Goal: Task Accomplishment & Management: Manage account settings

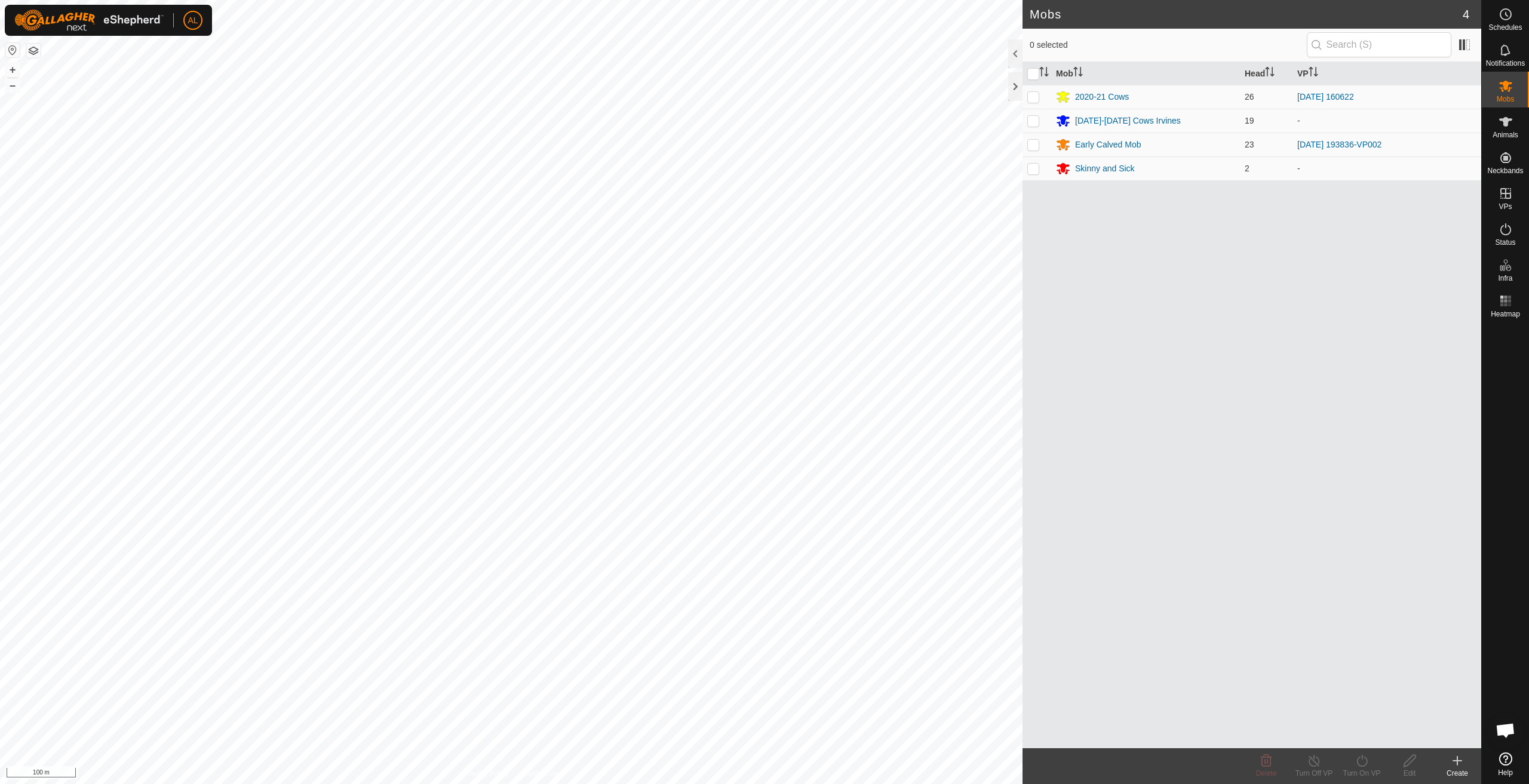
click at [1025, 398] on div "Mobs 4 0 selected Mob Head VP 2020-21 Cows 26 [DATE] 160622 [DATE]-[DATE] Cows …" at bounding box center [741, 392] width 1481 height 784
click at [1500, 199] on icon at bounding box center [1506, 193] width 15 height 15
click at [1444, 189] on link "In Rotation" at bounding box center [1429, 193] width 102 height 24
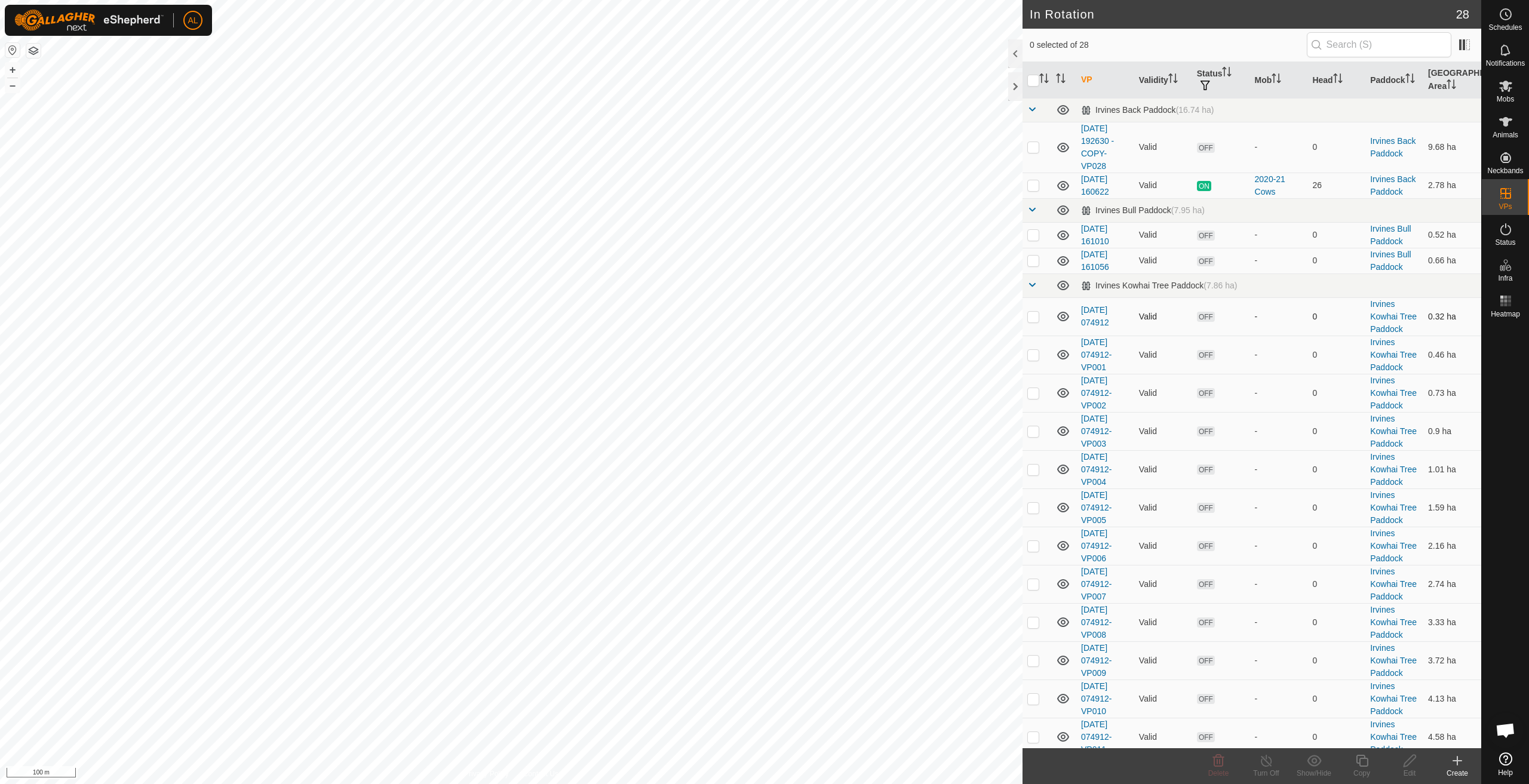
click at [1037, 314] on p-checkbox at bounding box center [1033, 317] width 12 height 10
checkbox input "true"
click at [1037, 347] on td at bounding box center [1037, 354] width 29 height 38
checkbox input "true"
click at [1028, 380] on td at bounding box center [1037, 392] width 29 height 38
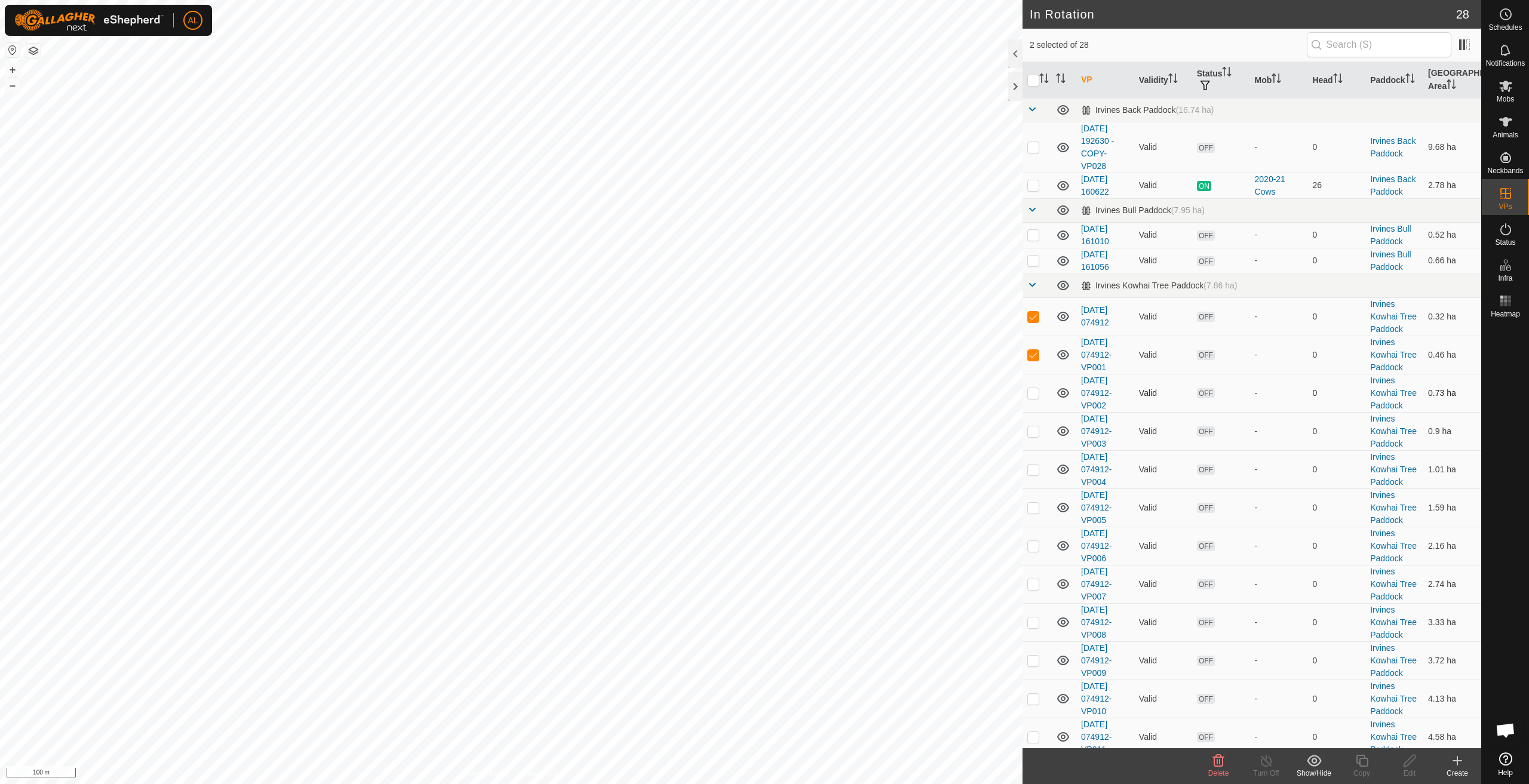
checkbox input "true"
drag, startPoint x: 1031, startPoint y: 421, endPoint x: 1037, endPoint y: 449, distance: 28.6
click at [1032, 425] on td at bounding box center [1037, 430] width 29 height 38
checkbox input "true"
drag, startPoint x: 1032, startPoint y: 458, endPoint x: 1040, endPoint y: 483, distance: 26.2
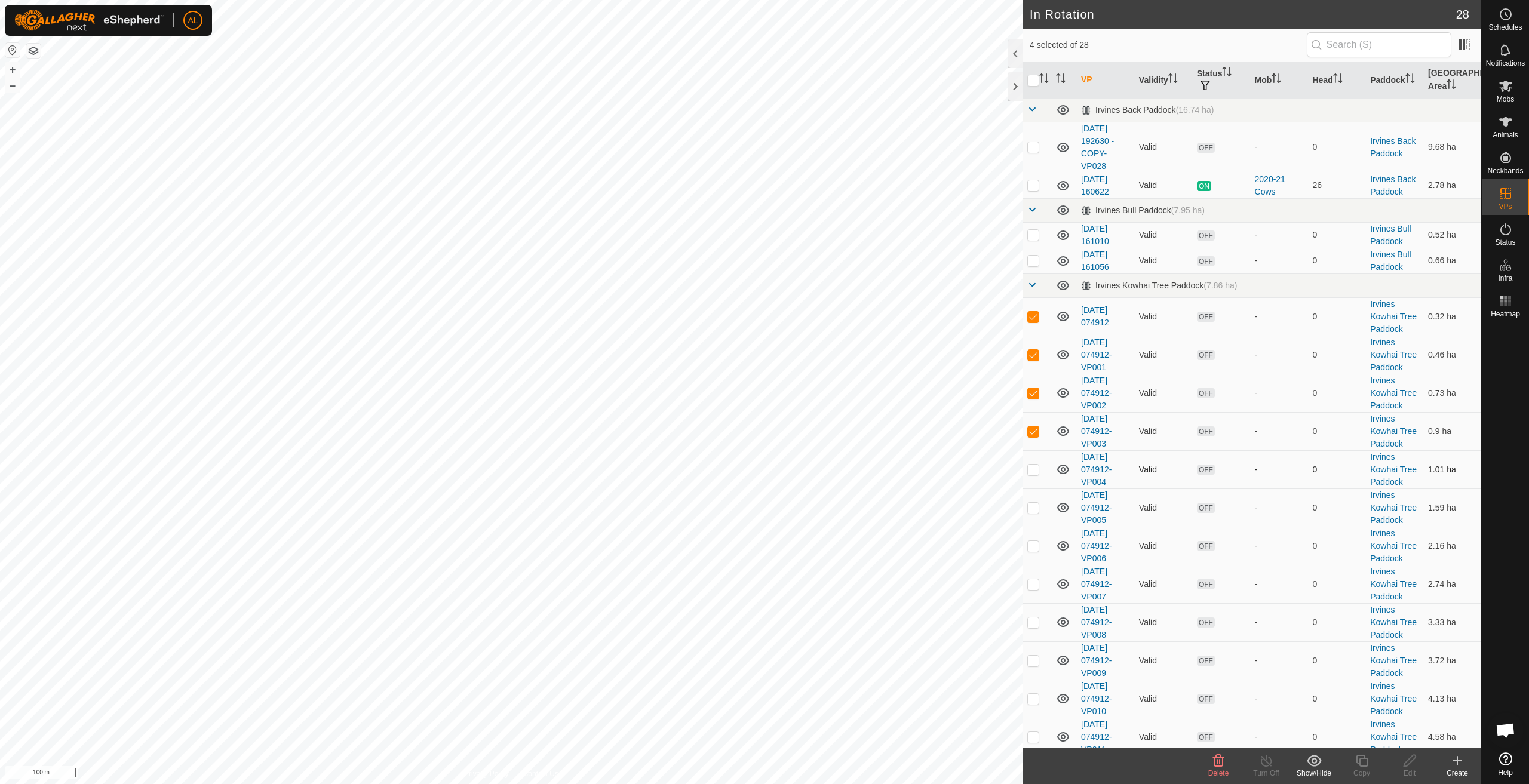
click at [1032, 461] on td at bounding box center [1037, 469] width 29 height 38
checkbox input "true"
click at [1037, 500] on td at bounding box center [1037, 507] width 29 height 38
checkbox input "true"
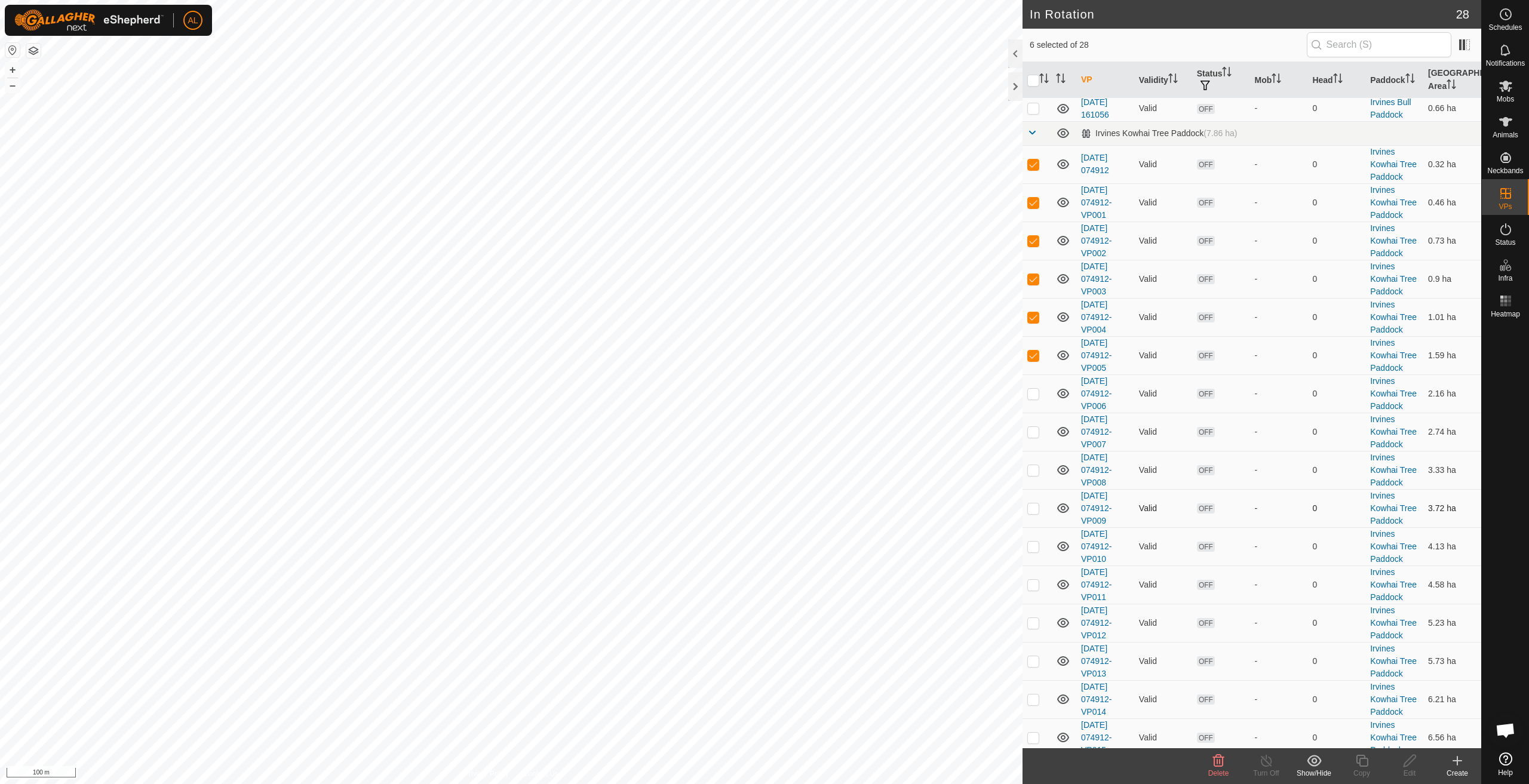
scroll to position [179, 0]
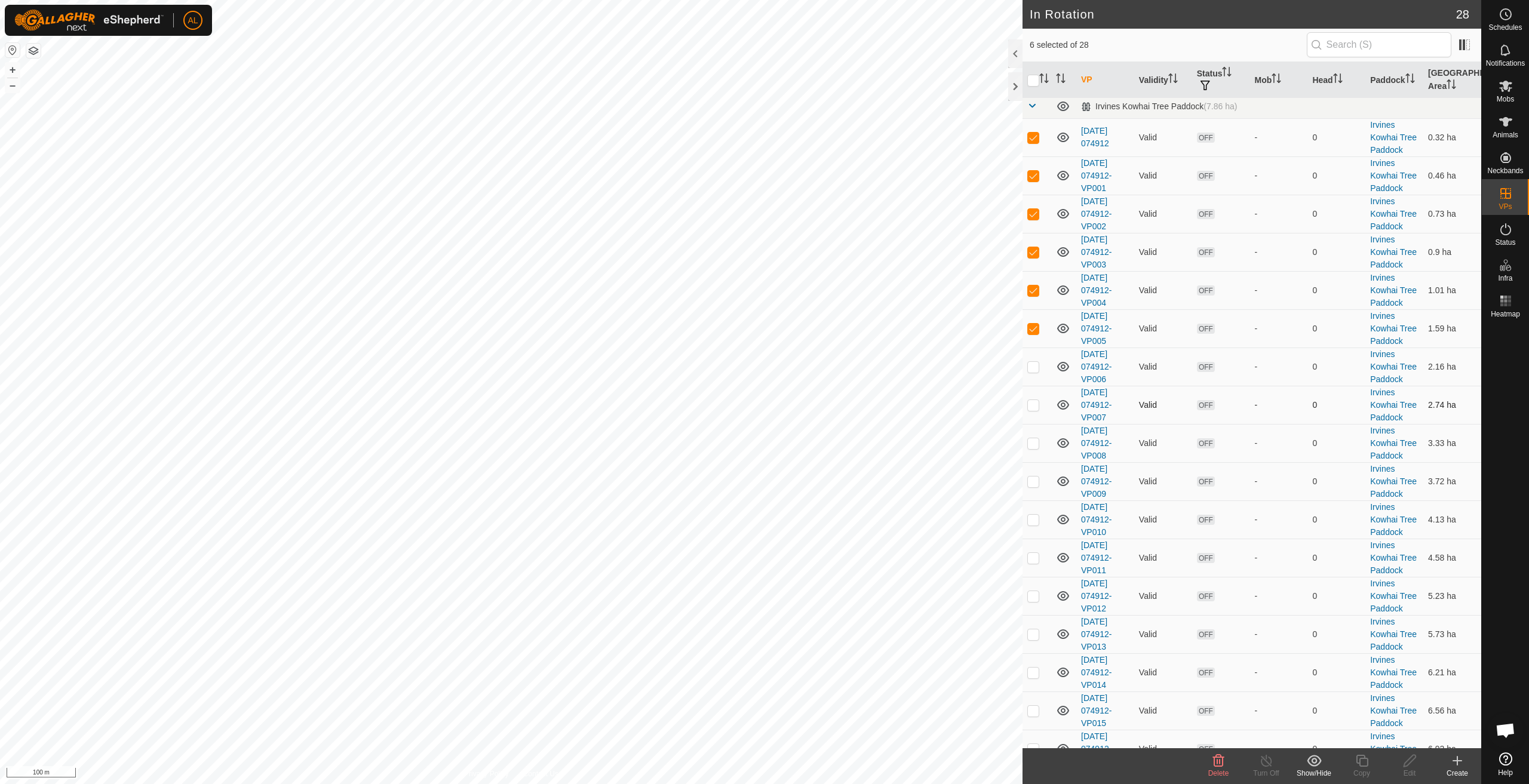
drag, startPoint x: 1037, startPoint y: 369, endPoint x: 1031, endPoint y: 408, distance: 39.5
click at [1037, 377] on td at bounding box center [1037, 366] width 29 height 38
checkbox input "true"
drag, startPoint x: 1031, startPoint y: 408, endPoint x: 1035, endPoint y: 434, distance: 26.3
click at [1030, 408] on p-checkbox at bounding box center [1033, 405] width 12 height 10
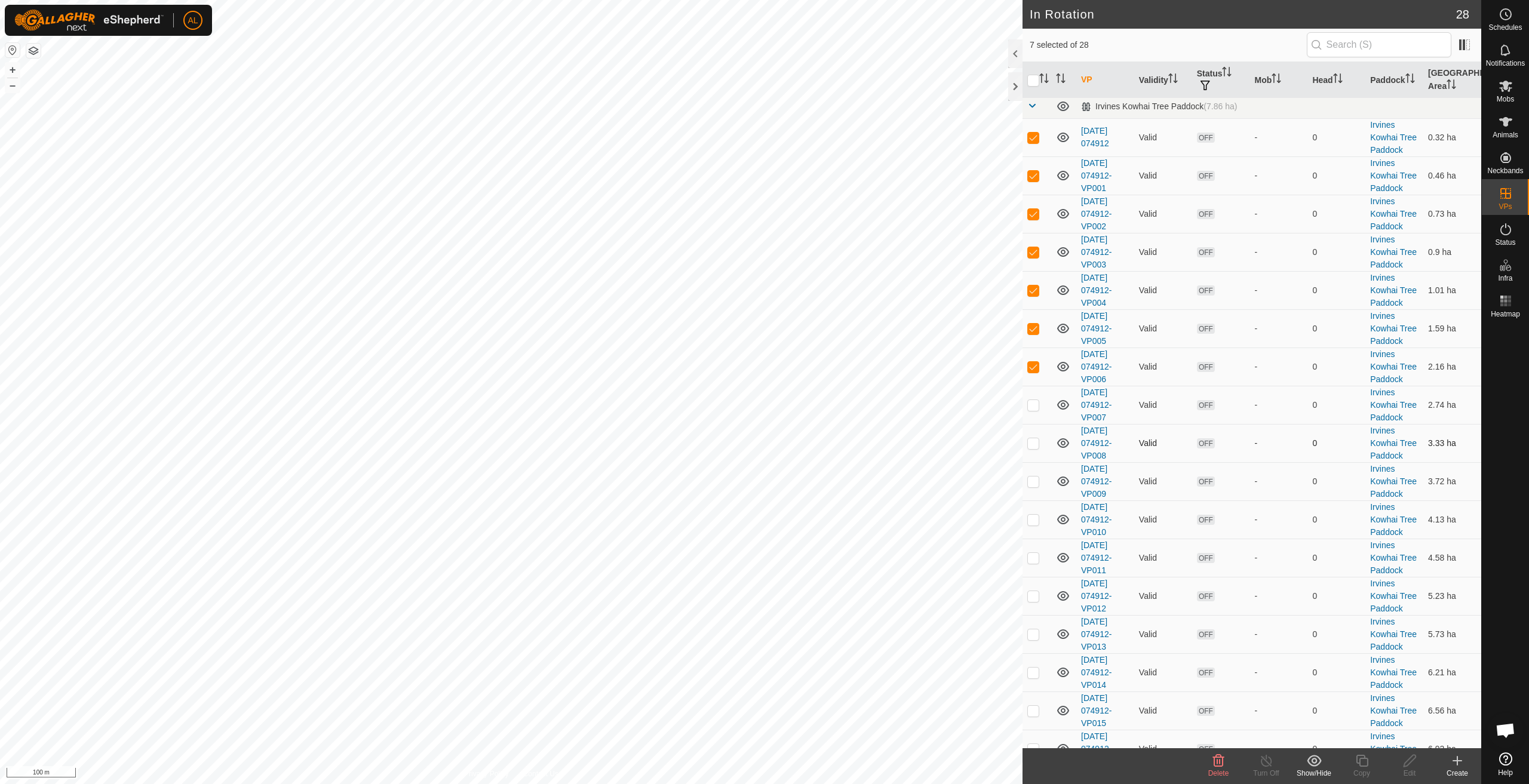
checkbox input "true"
click at [1033, 447] on p-checkbox at bounding box center [1033, 443] width 12 height 10
checkbox input "true"
drag, startPoint x: 1037, startPoint y: 487, endPoint x: 1037, endPoint y: 514, distance: 27.0
click at [1037, 490] on td at bounding box center [1037, 481] width 29 height 38
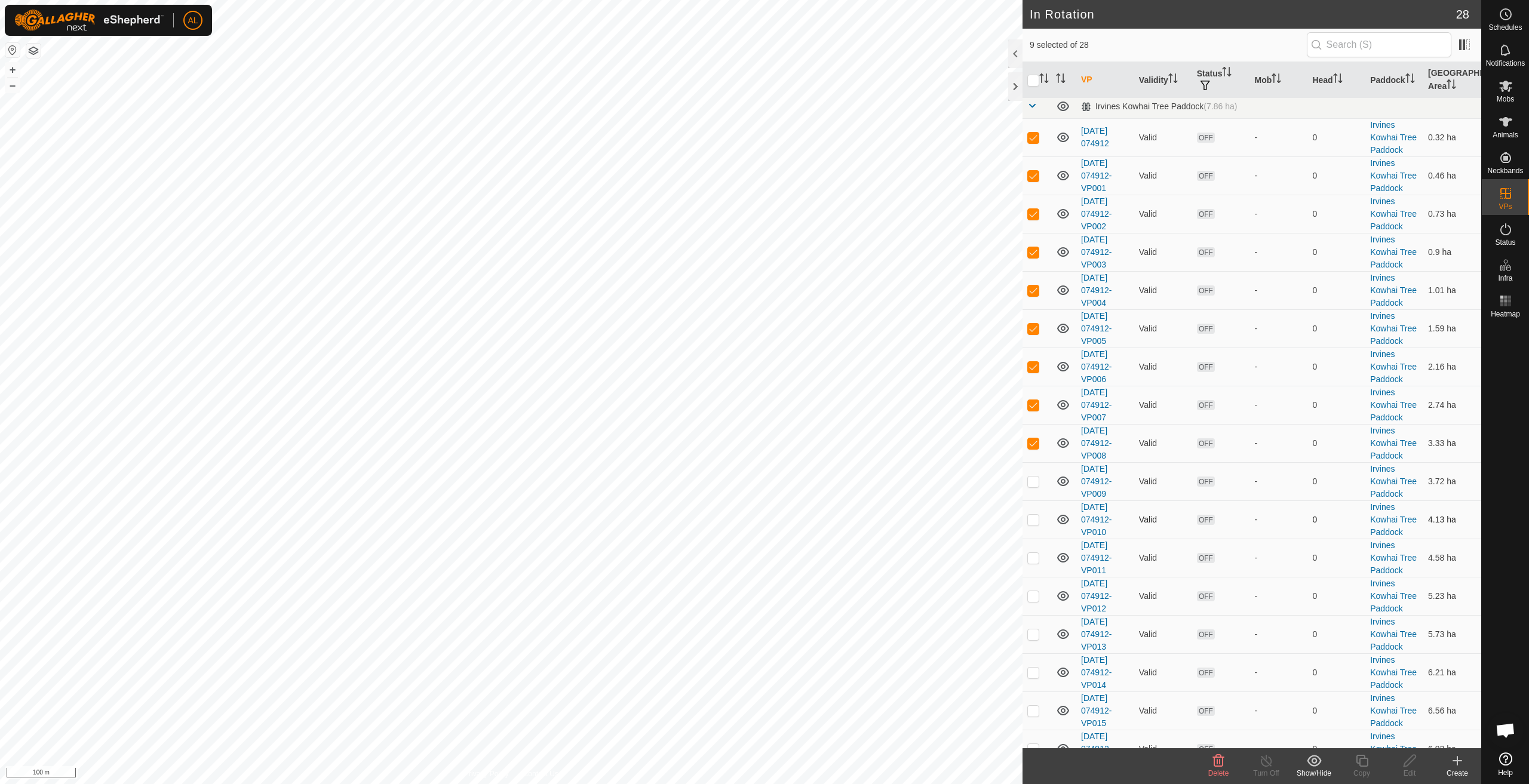
checkbox input "true"
drag, startPoint x: 1035, startPoint y: 523, endPoint x: 1036, endPoint y: 542, distance: 19.0
click at [1033, 527] on td at bounding box center [1037, 519] width 29 height 38
checkbox input "true"
drag, startPoint x: 1035, startPoint y: 552, endPoint x: 1039, endPoint y: 562, distance: 10.8
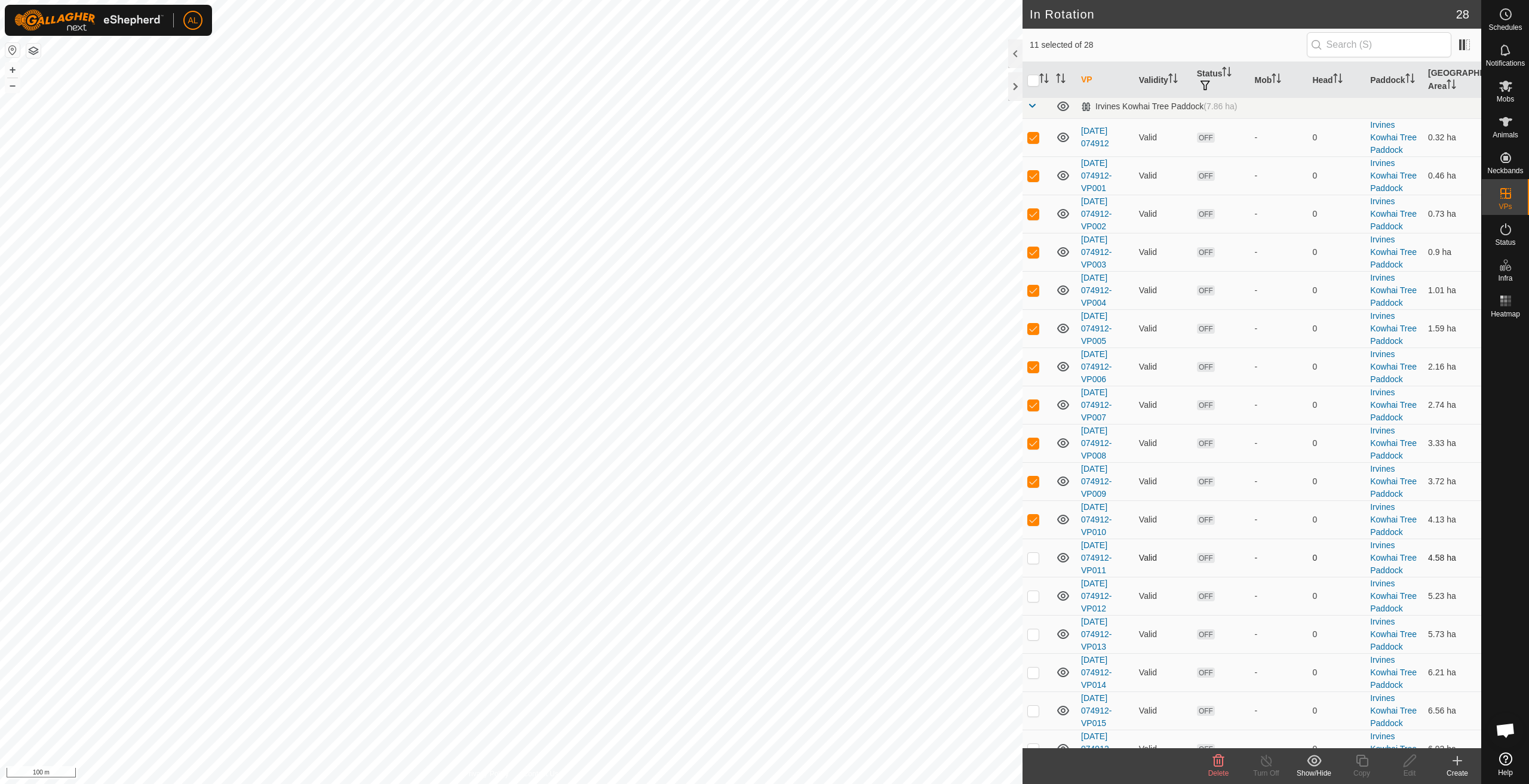
click at [1035, 554] on td at bounding box center [1037, 557] width 29 height 38
checkbox input "true"
drag, startPoint x: 1030, startPoint y: 579, endPoint x: 1033, endPoint y: 585, distance: 6.7
click at [1032, 582] on td at bounding box center [1037, 595] width 29 height 38
checkbox input "true"
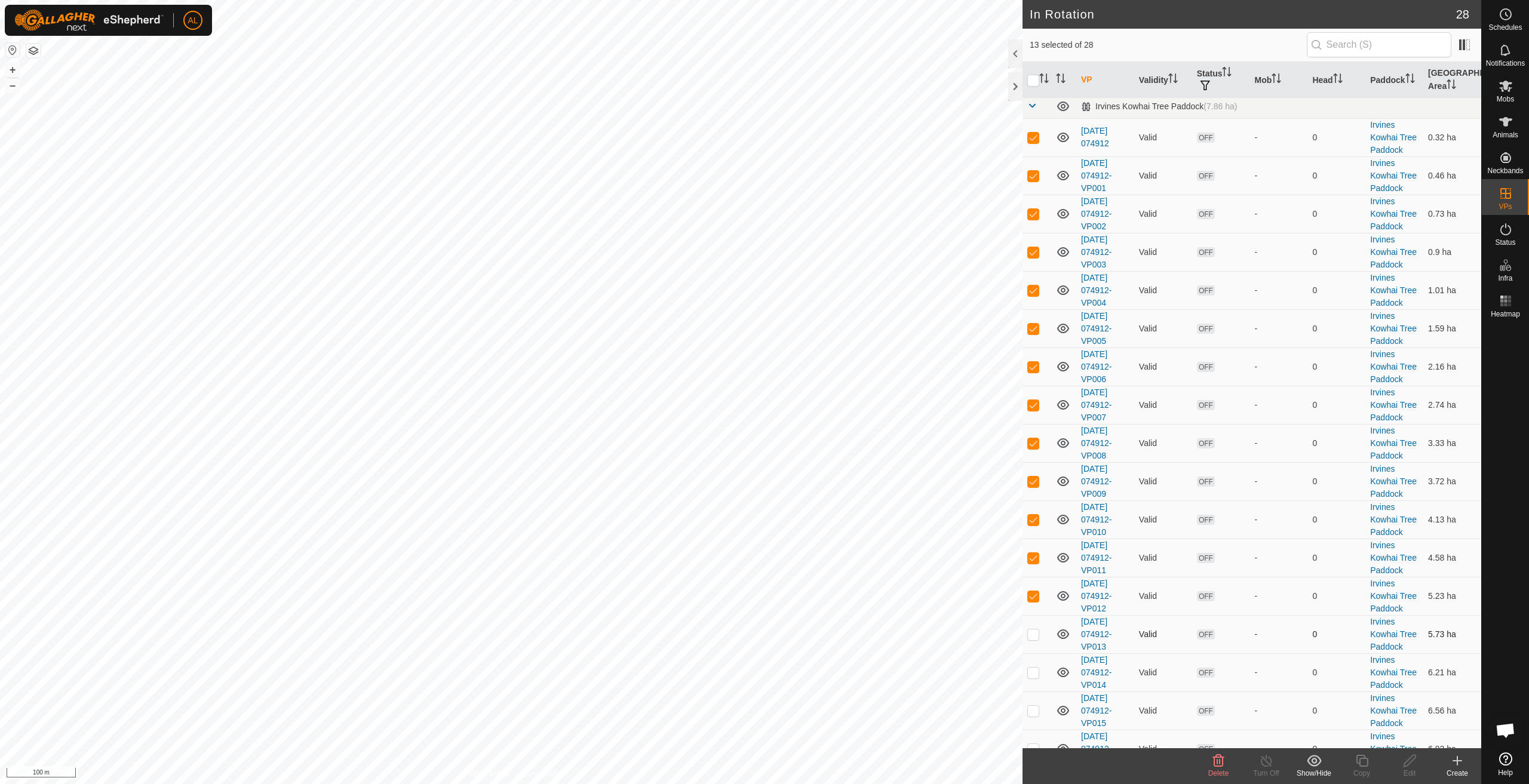
drag, startPoint x: 1041, startPoint y: 635, endPoint x: 1038, endPoint y: 653, distance: 18.2
click at [1041, 636] on td at bounding box center [1037, 633] width 29 height 38
checkbox input "true"
click at [1037, 661] on td at bounding box center [1037, 672] width 29 height 38
checkbox input "true"
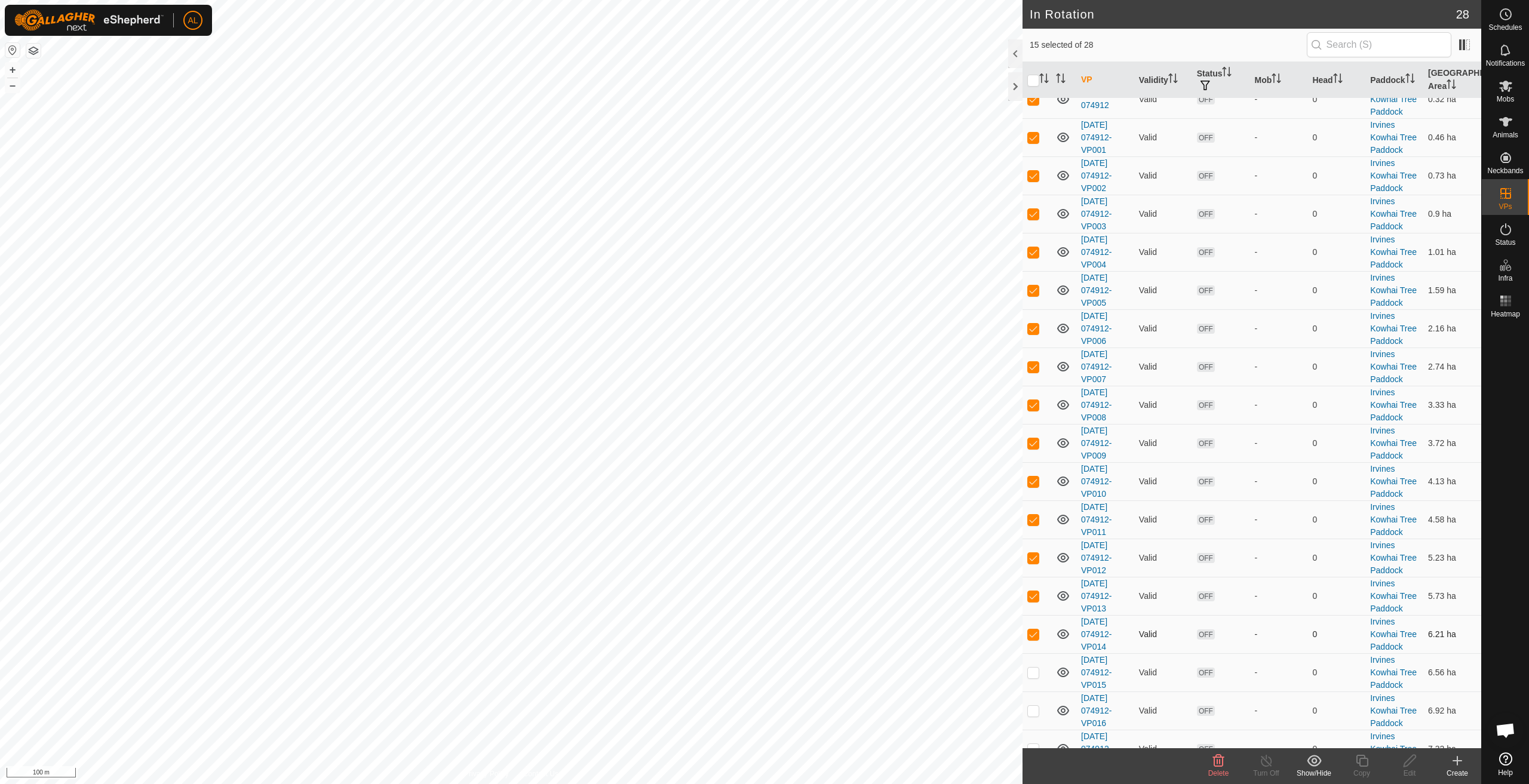
scroll to position [359, 0]
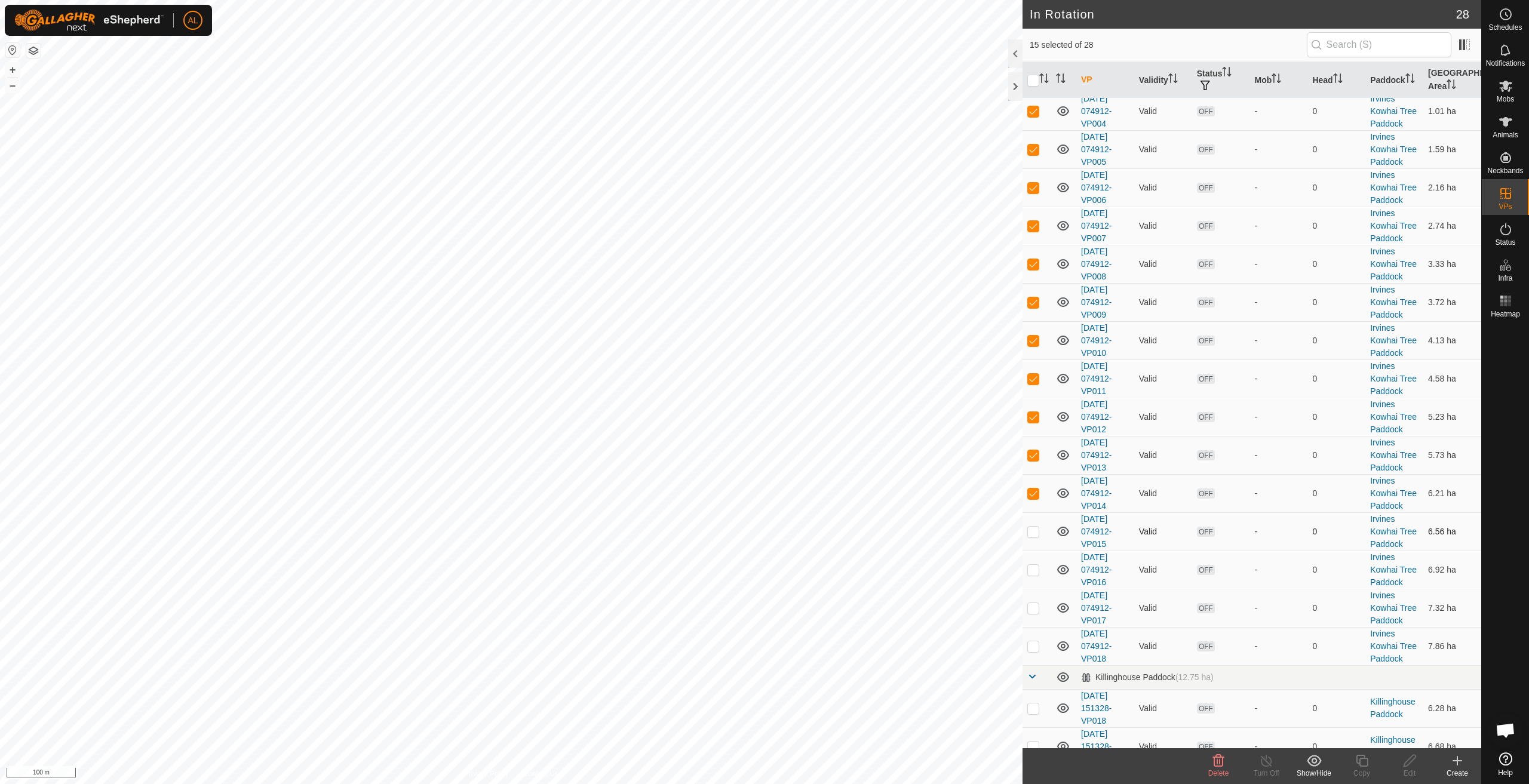
click at [1047, 525] on td at bounding box center [1037, 531] width 29 height 38
checkbox input "true"
click at [1036, 583] on td at bounding box center [1037, 569] width 29 height 38
checkbox input "true"
click at [1032, 604] on p-checkbox at bounding box center [1033, 608] width 12 height 10
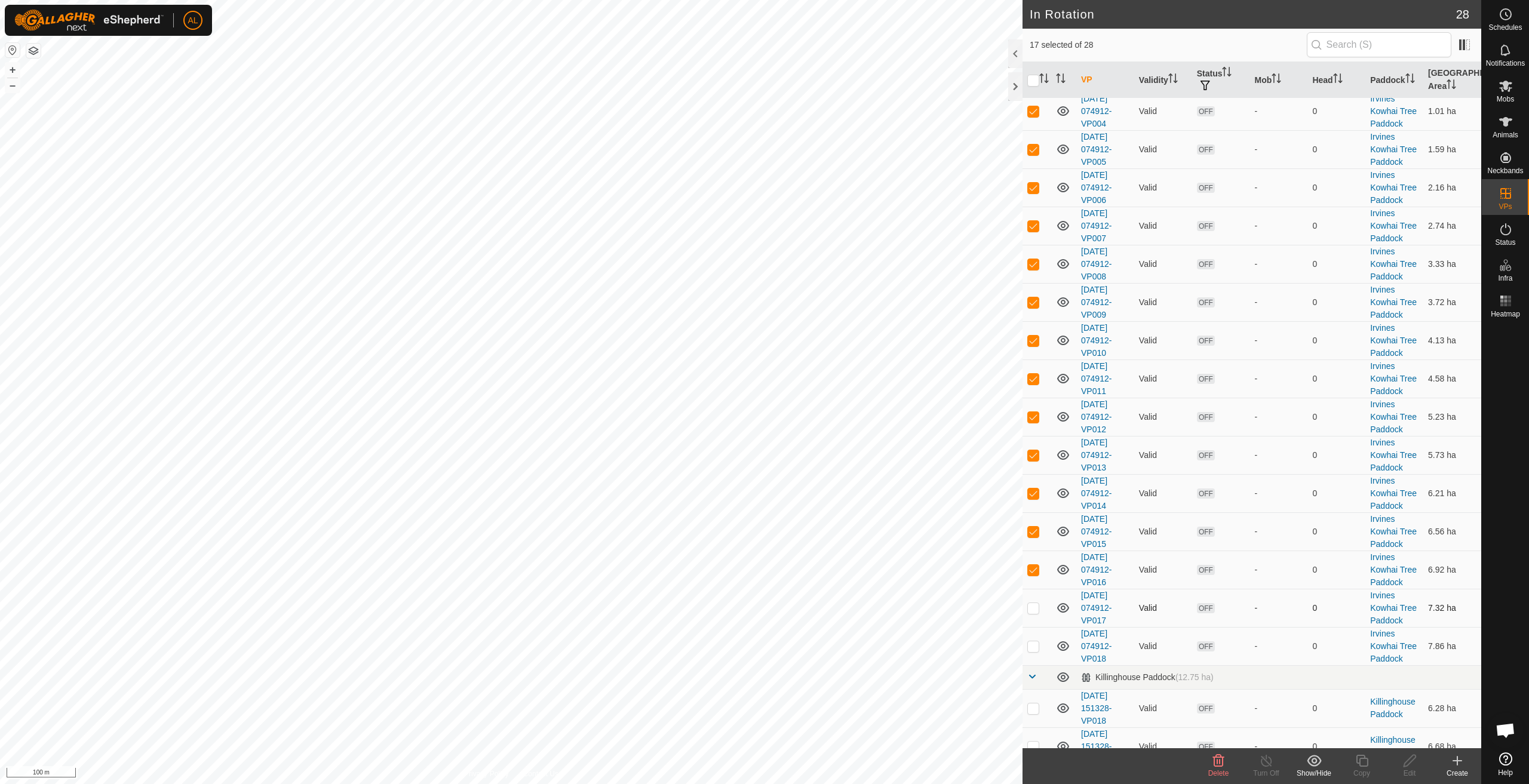
checkbox input "true"
click at [1034, 630] on td at bounding box center [1037, 645] width 29 height 38
checkbox input "true"
click at [1317, 769] on div "Show/Hide" at bounding box center [1314, 773] width 48 height 10
click at [1339, 736] on link "Move to 'In Storage'" at bounding box center [1349, 735] width 118 height 24
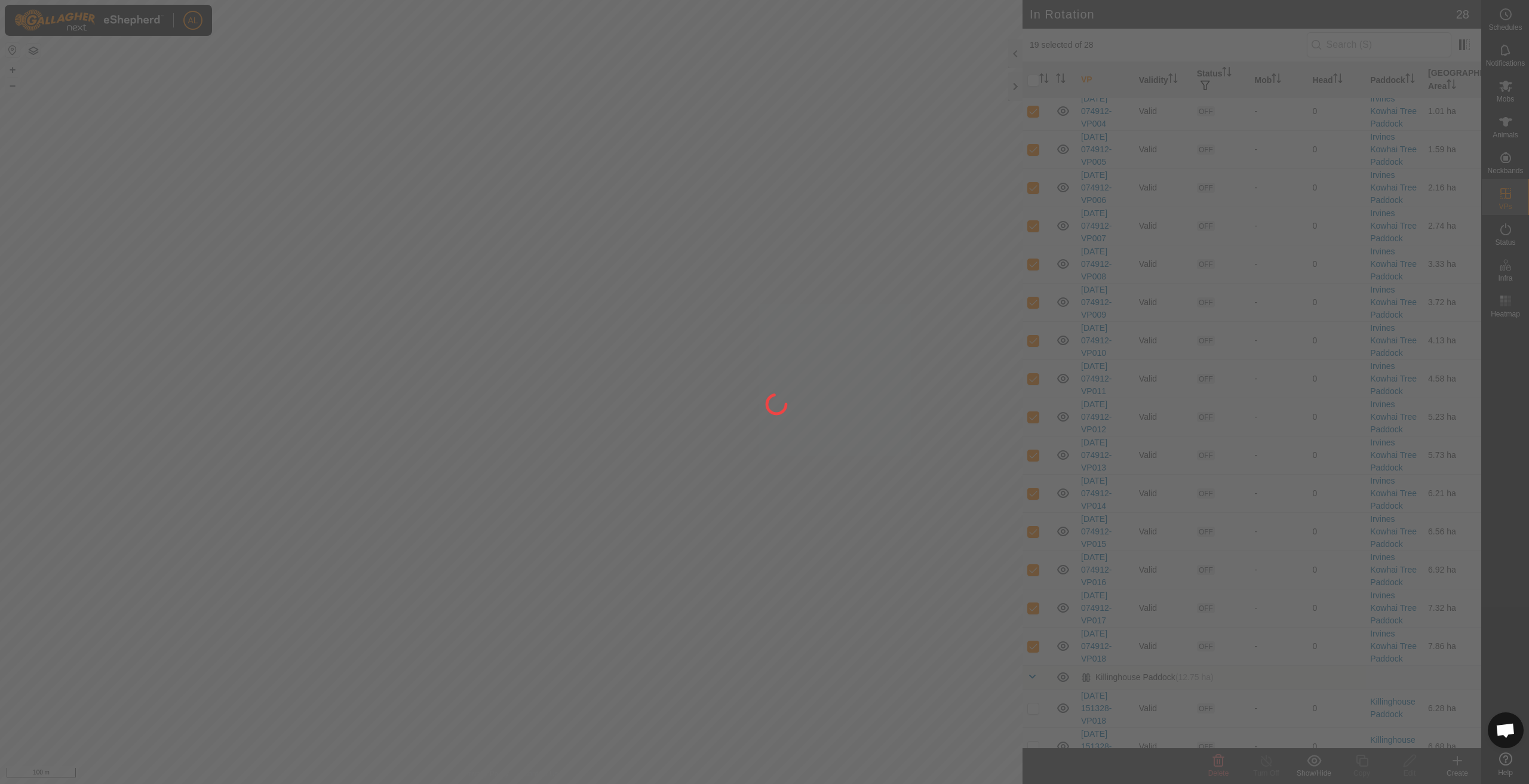
checkbox input "false"
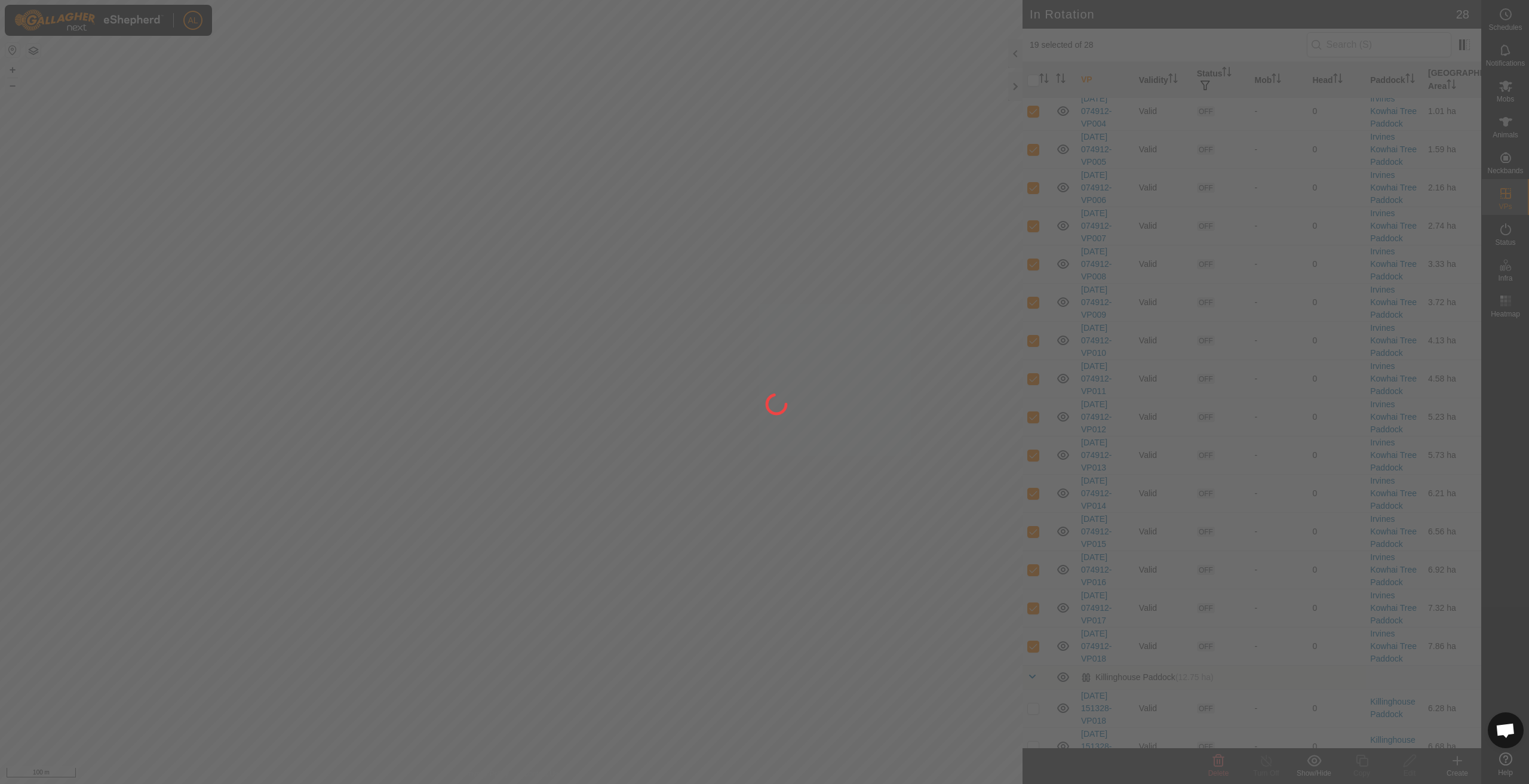
checkbox input "false"
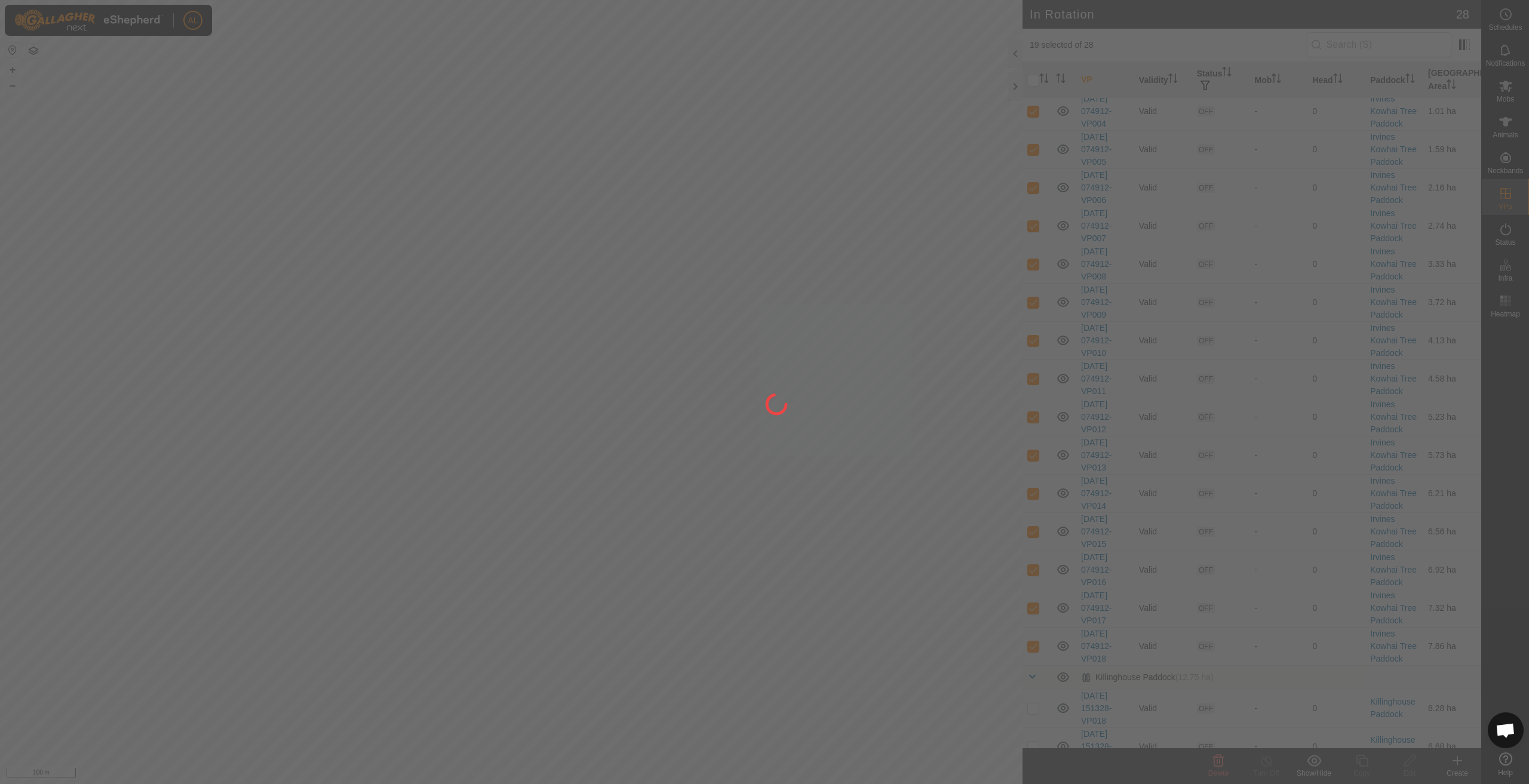
checkbox input "false"
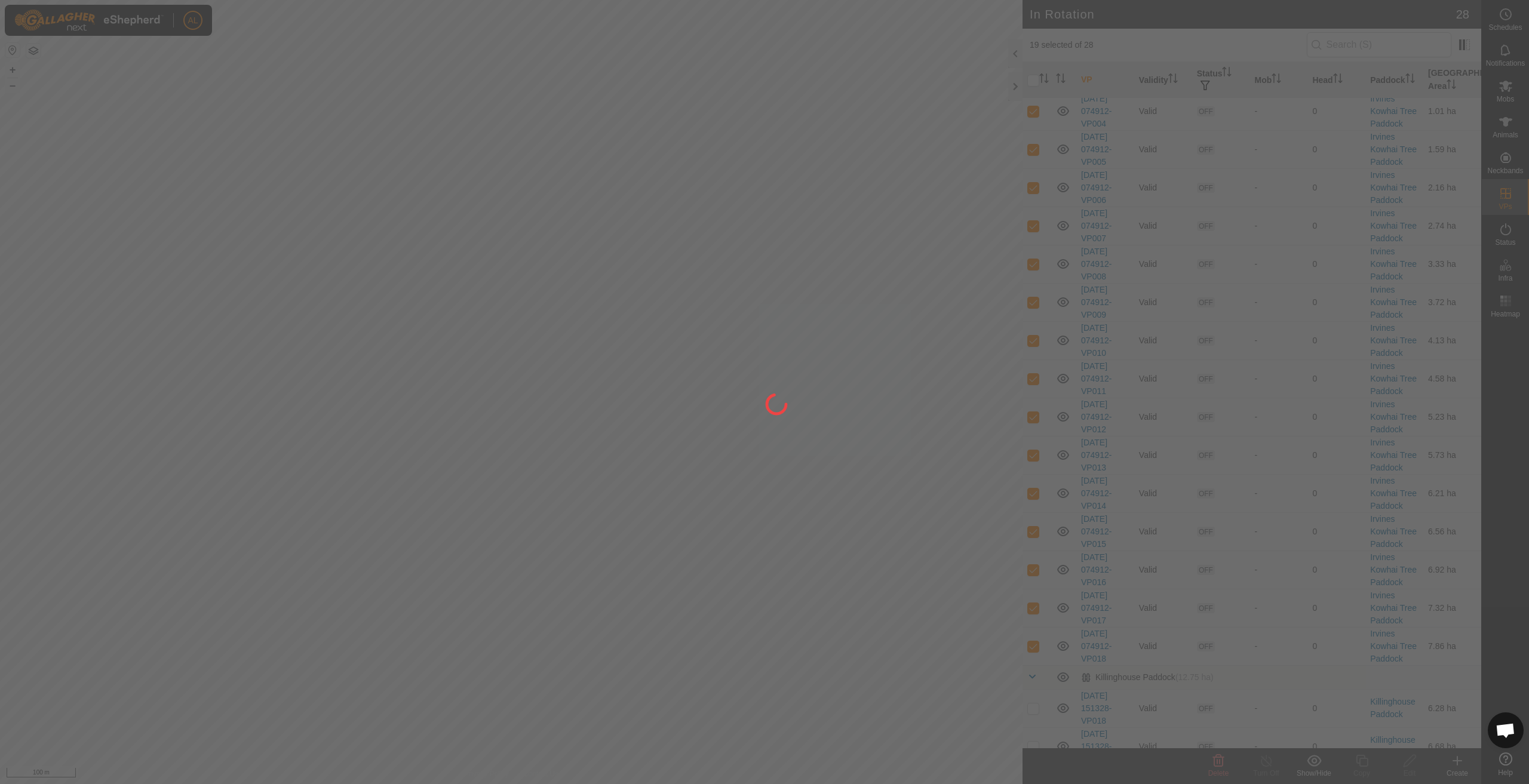
checkbox input "false"
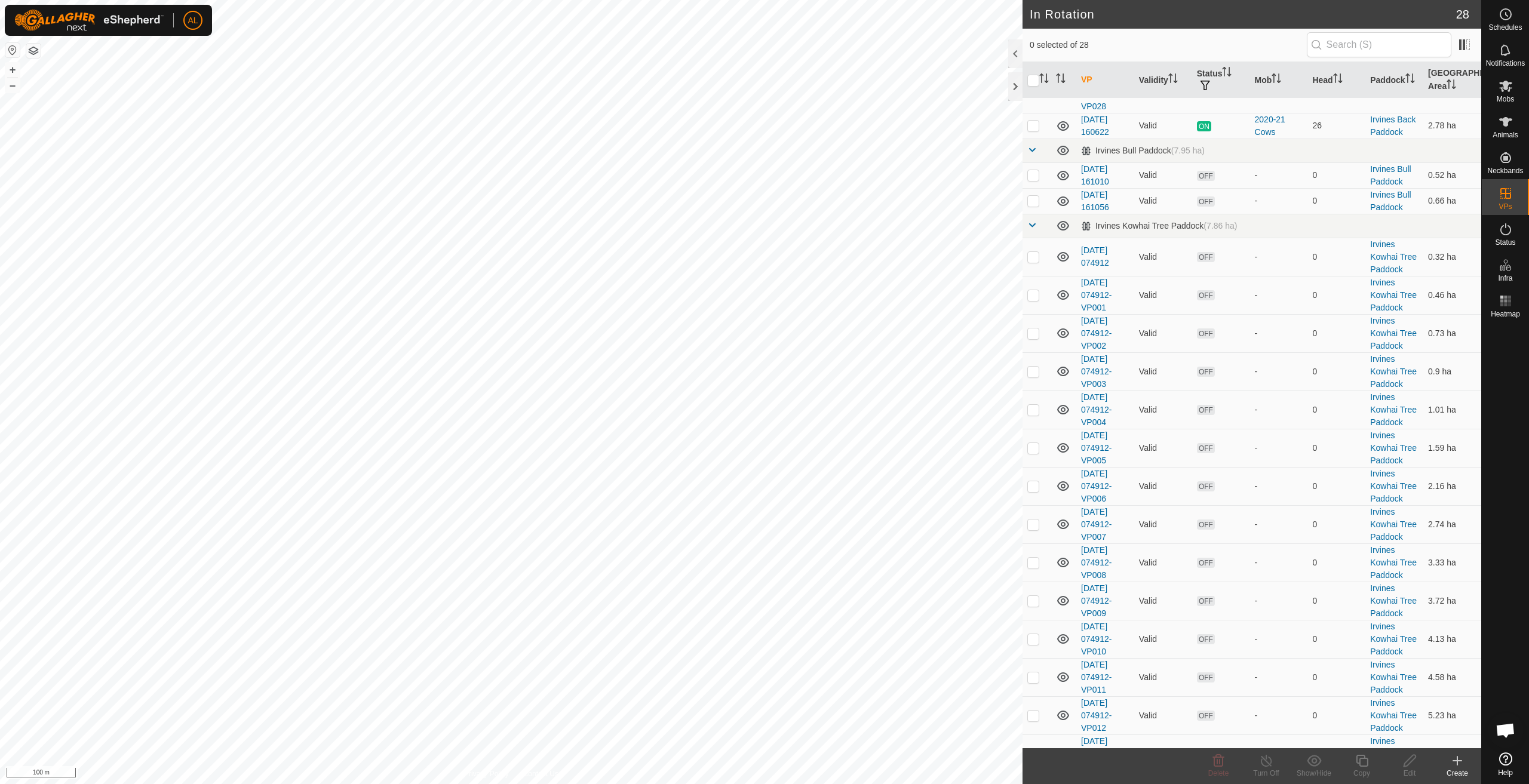
scroll to position [0, 0]
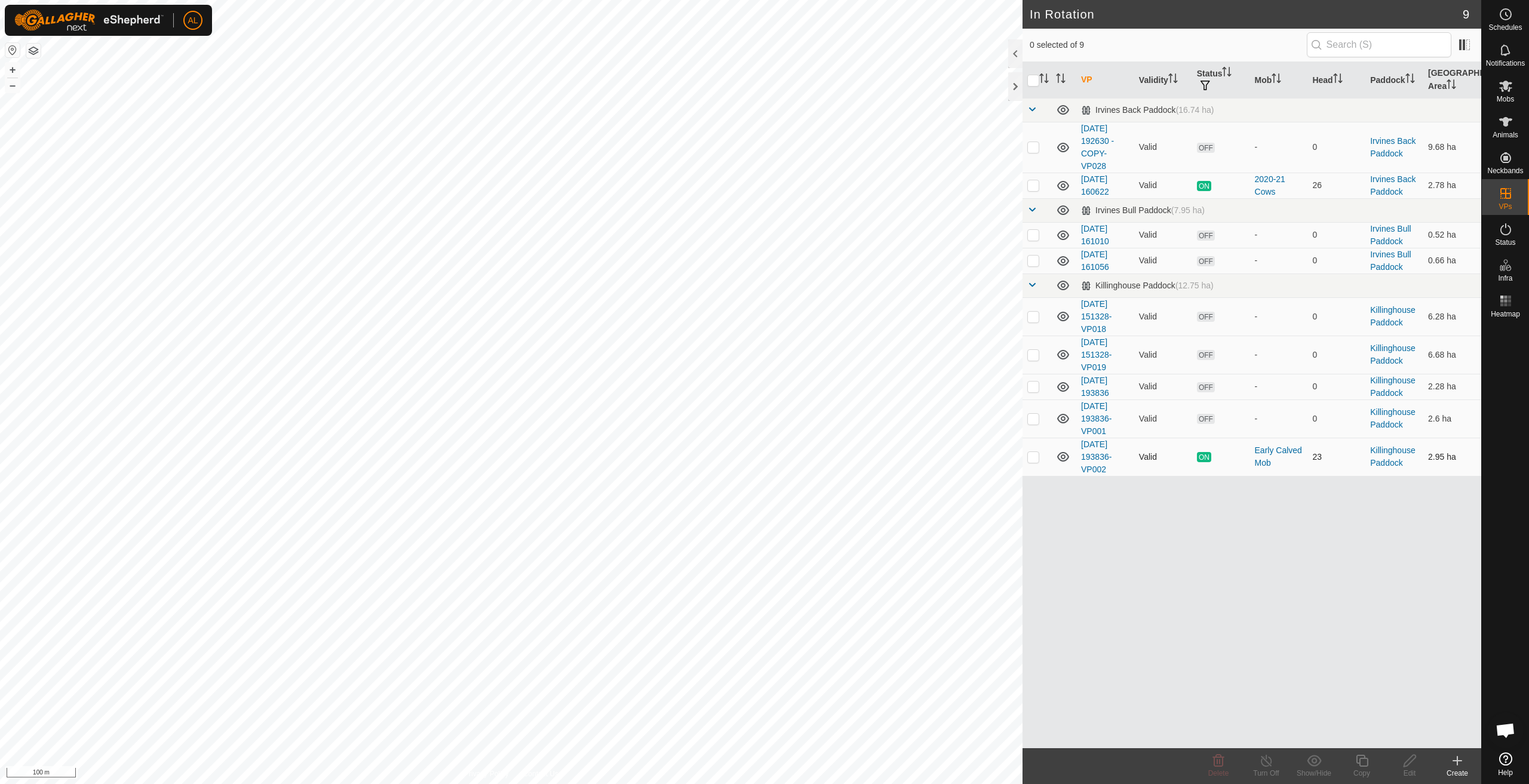
click at [1031, 460] on p-checkbox at bounding box center [1033, 457] width 12 height 10
checkbox input "true"
click at [1357, 764] on icon at bounding box center [1362, 761] width 15 height 15
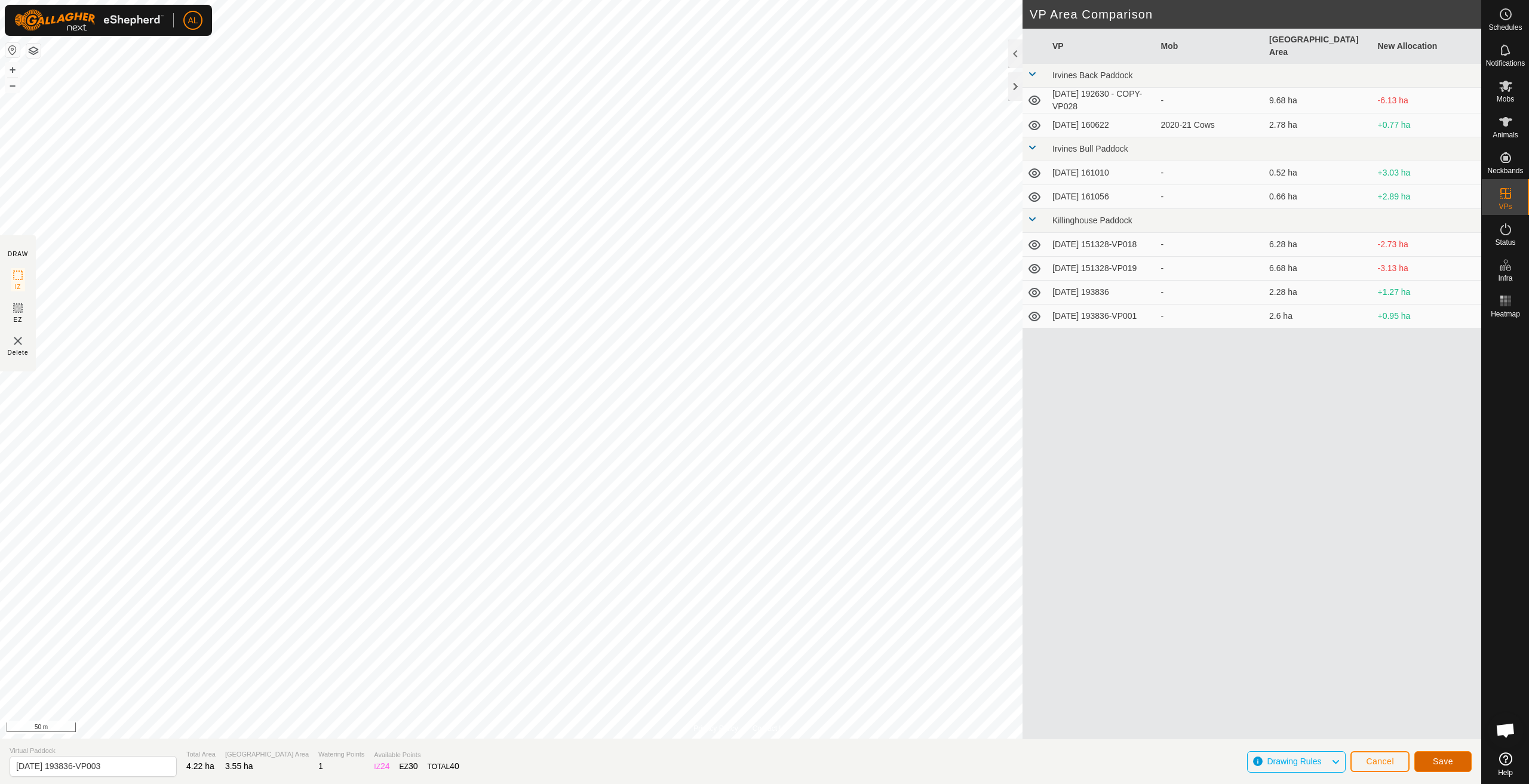
click at [1444, 762] on span "Save" at bounding box center [1443, 761] width 20 height 10
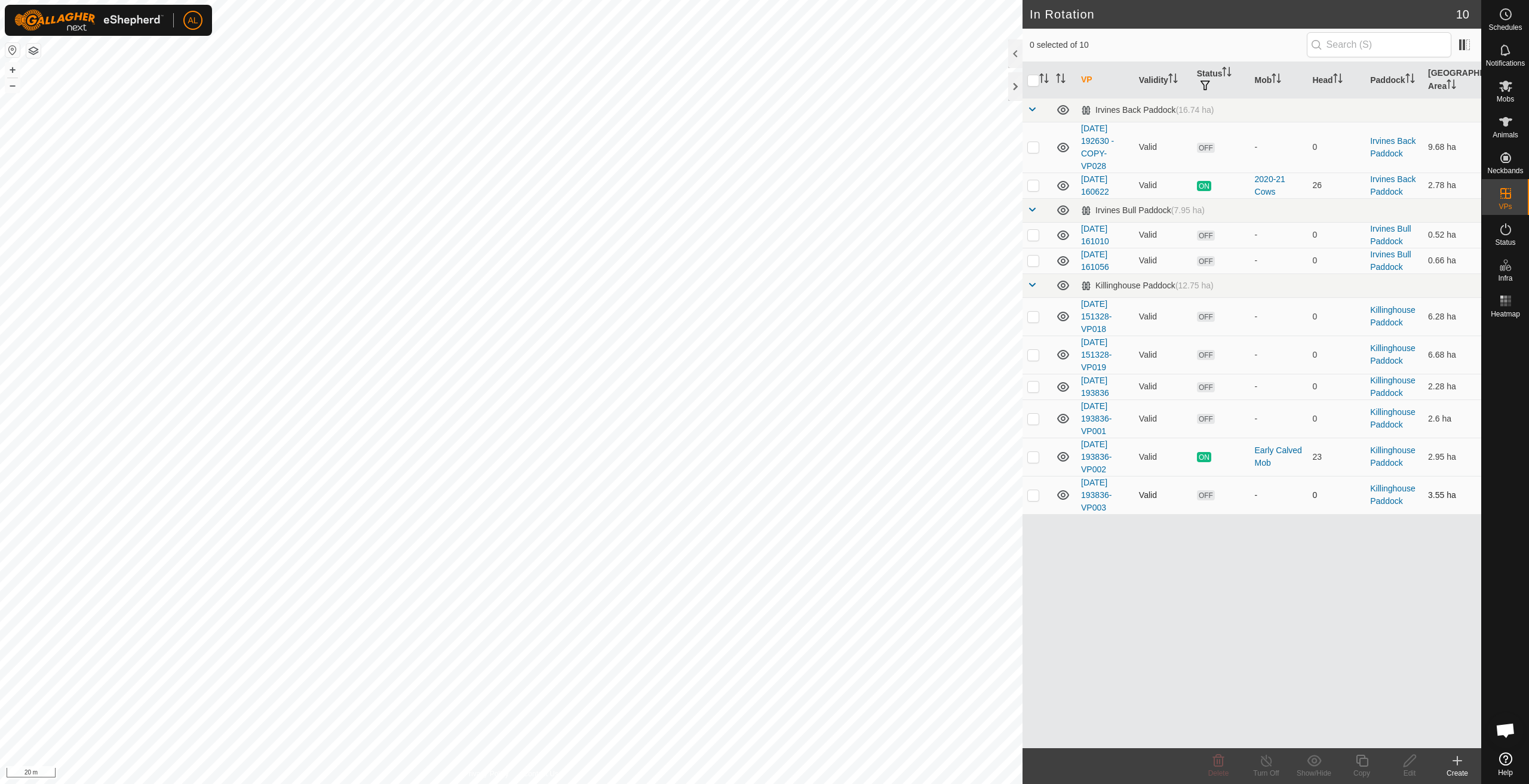
click at [1035, 496] on p-checkbox at bounding box center [1033, 495] width 12 height 10
checkbox input "true"
click at [1355, 759] on icon at bounding box center [1362, 761] width 15 height 15
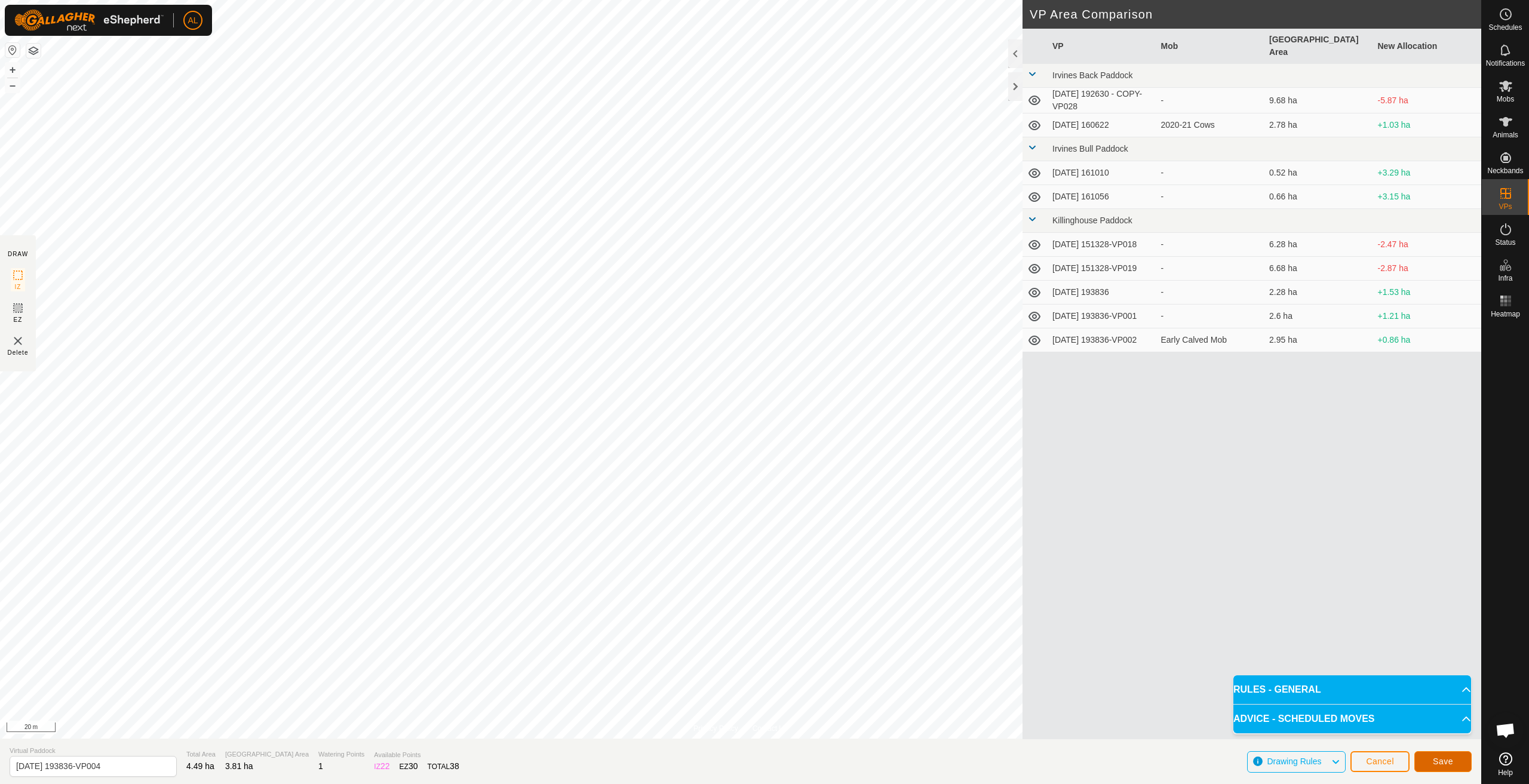
click at [1442, 760] on span "Save" at bounding box center [1443, 761] width 20 height 10
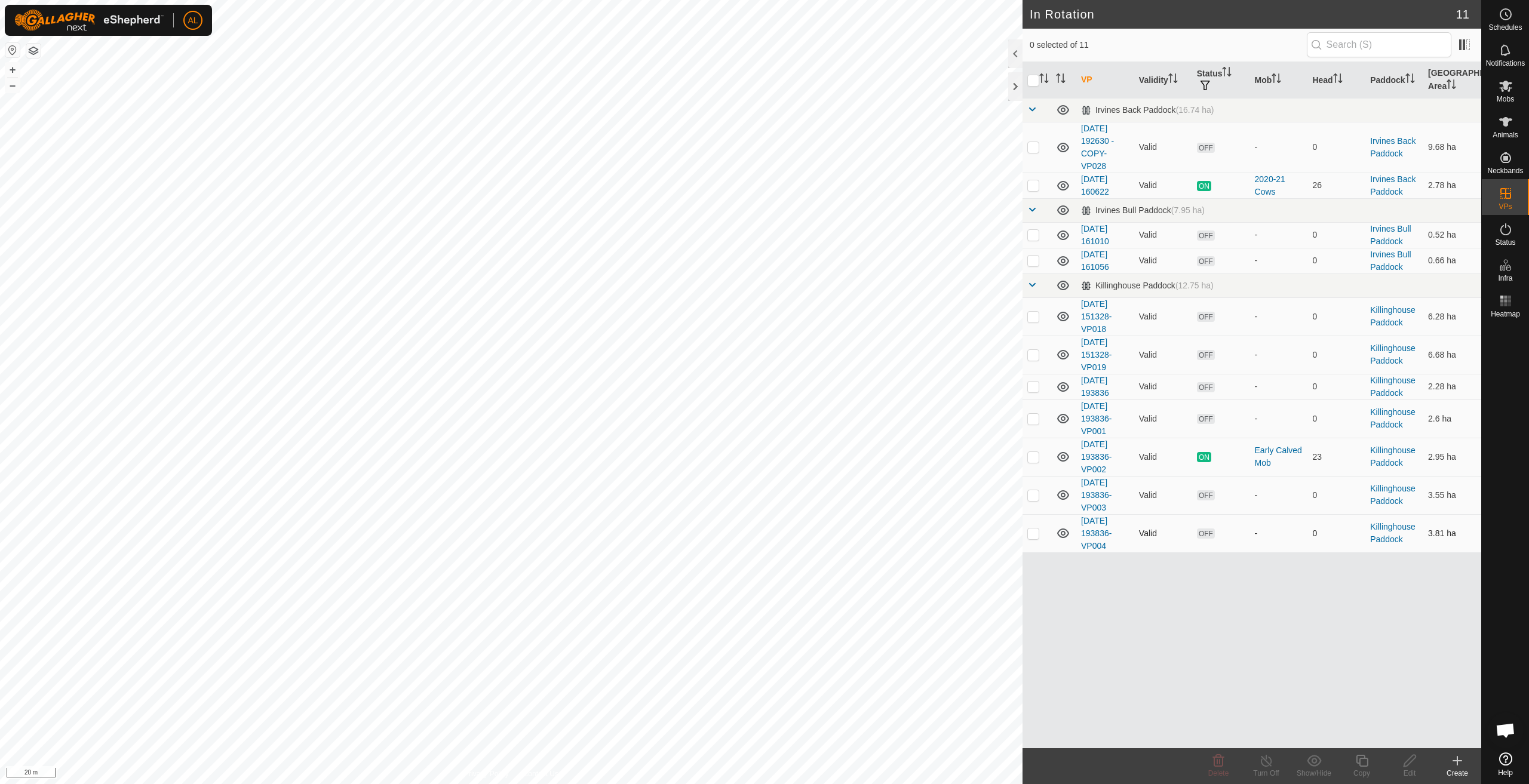
click at [1039, 533] on td at bounding box center [1037, 533] width 29 height 38
checkbox input "true"
click at [1362, 767] on icon at bounding box center [1361, 761] width 12 height 12
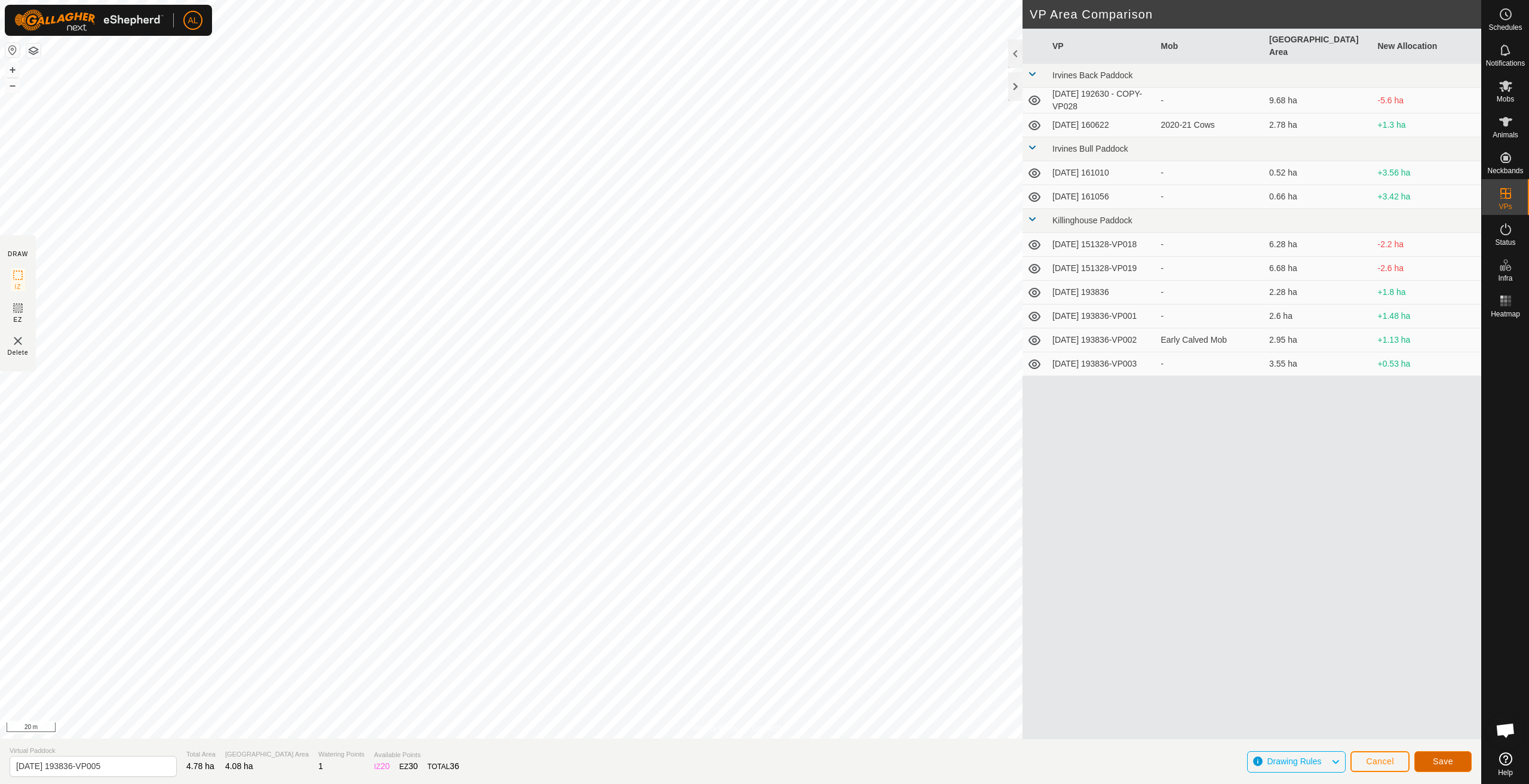
click at [1462, 763] on button "Save" at bounding box center [1443, 761] width 57 height 21
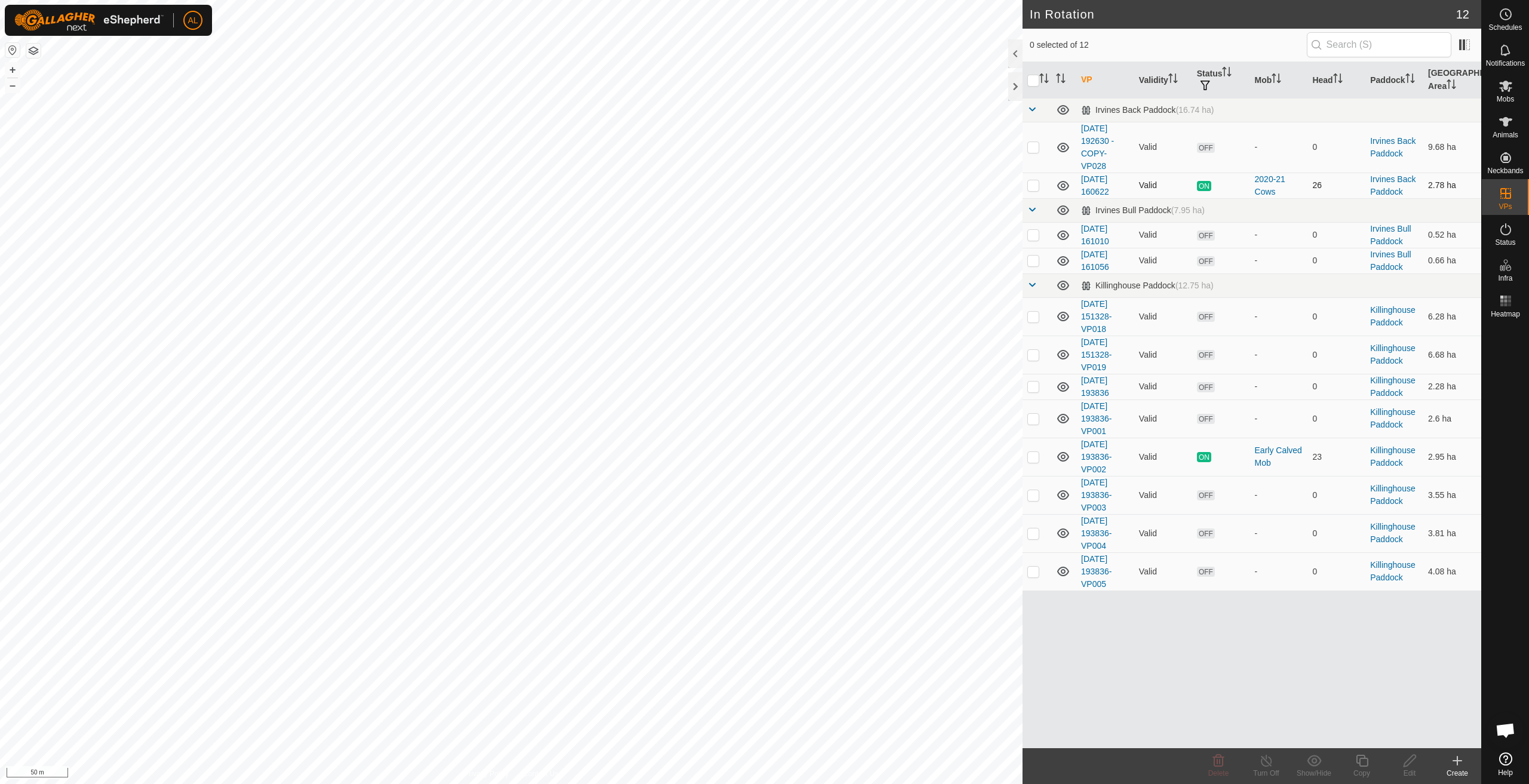
click at [1035, 184] on p-checkbox at bounding box center [1033, 185] width 12 height 10
checkbox input "true"
click at [1356, 763] on icon at bounding box center [1362, 761] width 15 height 15
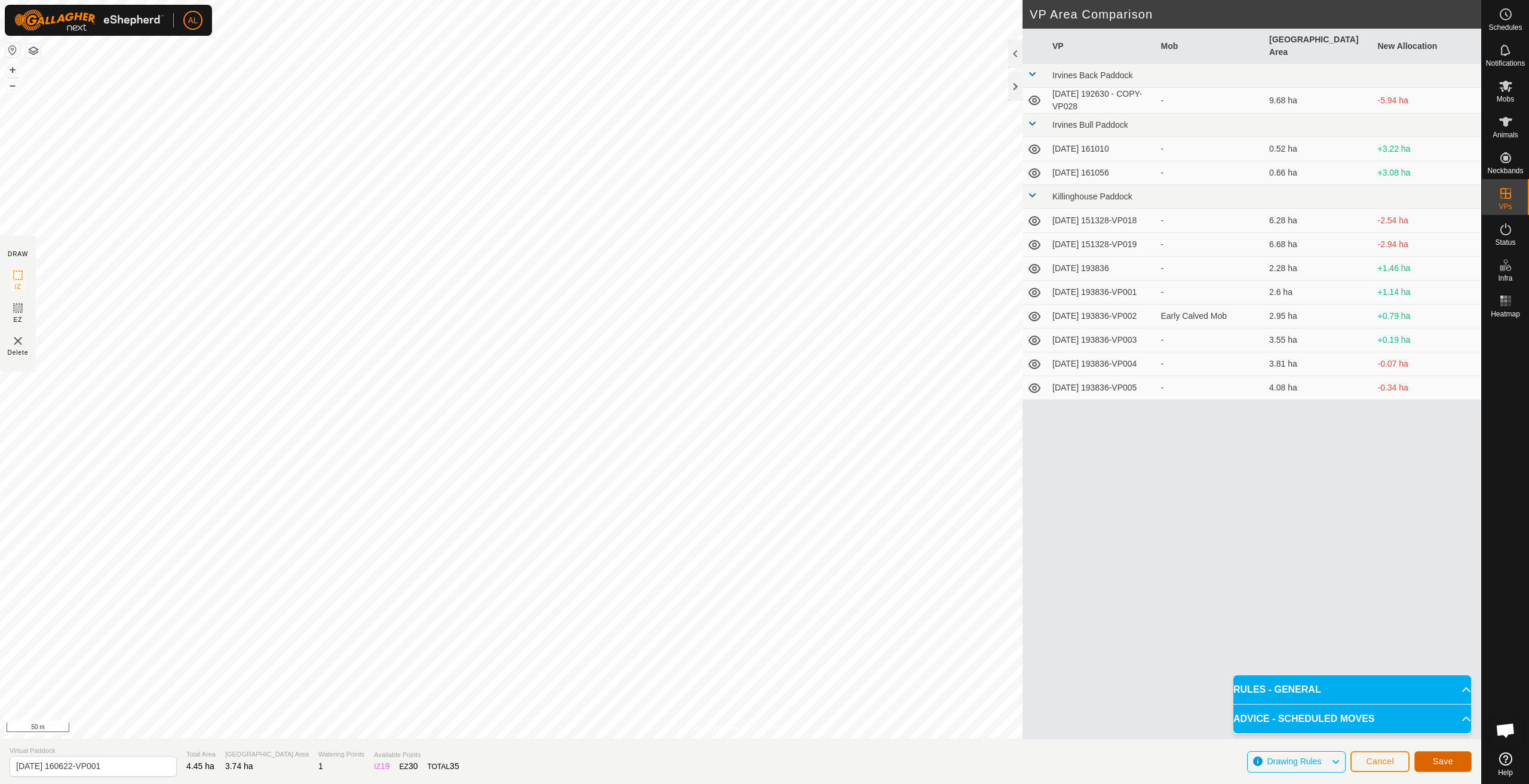
click at [1431, 763] on button "Save" at bounding box center [1443, 761] width 57 height 21
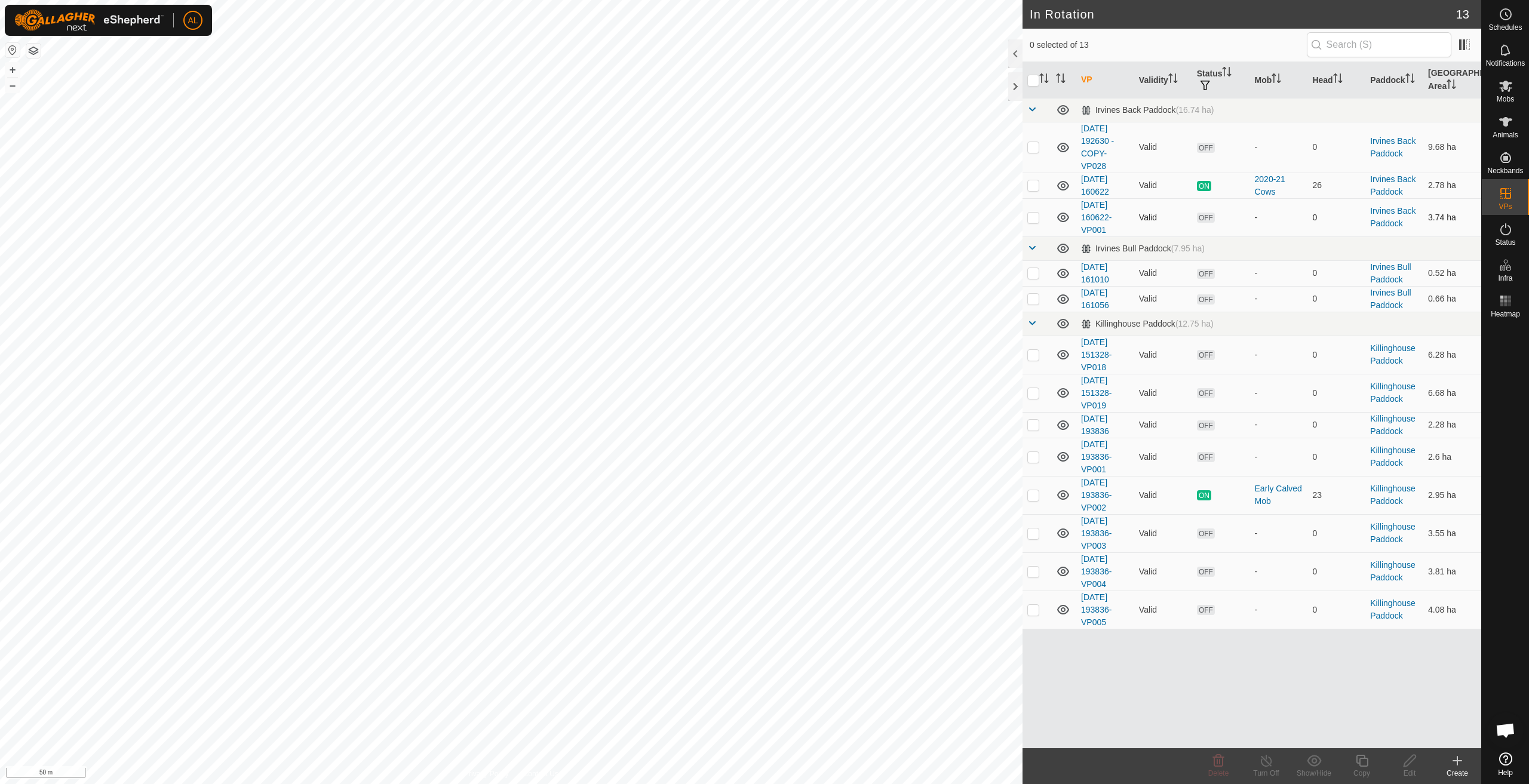
click at [1040, 216] on td at bounding box center [1037, 217] width 29 height 38
checkbox input "true"
click at [1358, 769] on div "Copy" at bounding box center [1361, 773] width 48 height 10
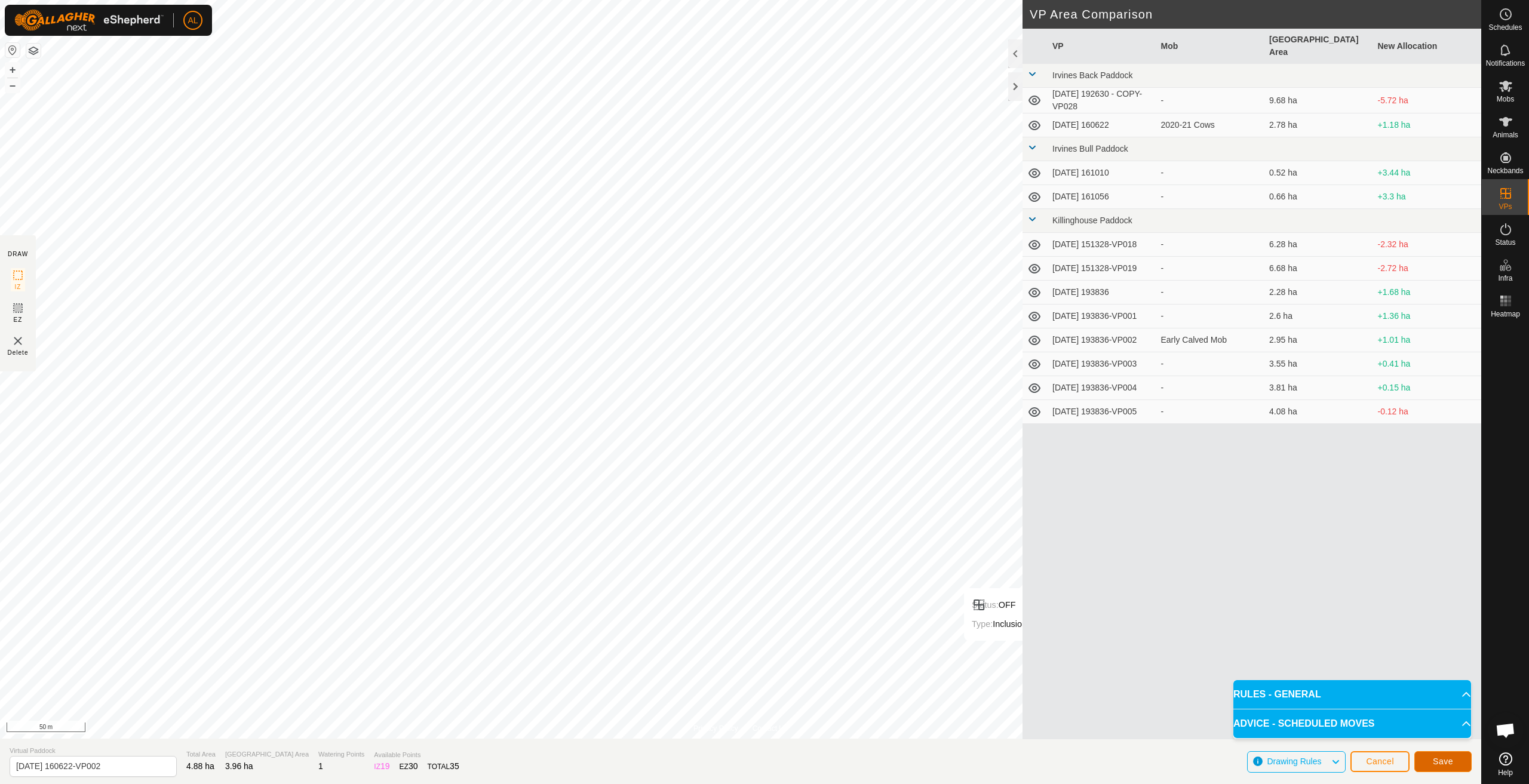
click at [1429, 762] on button "Save" at bounding box center [1443, 761] width 57 height 21
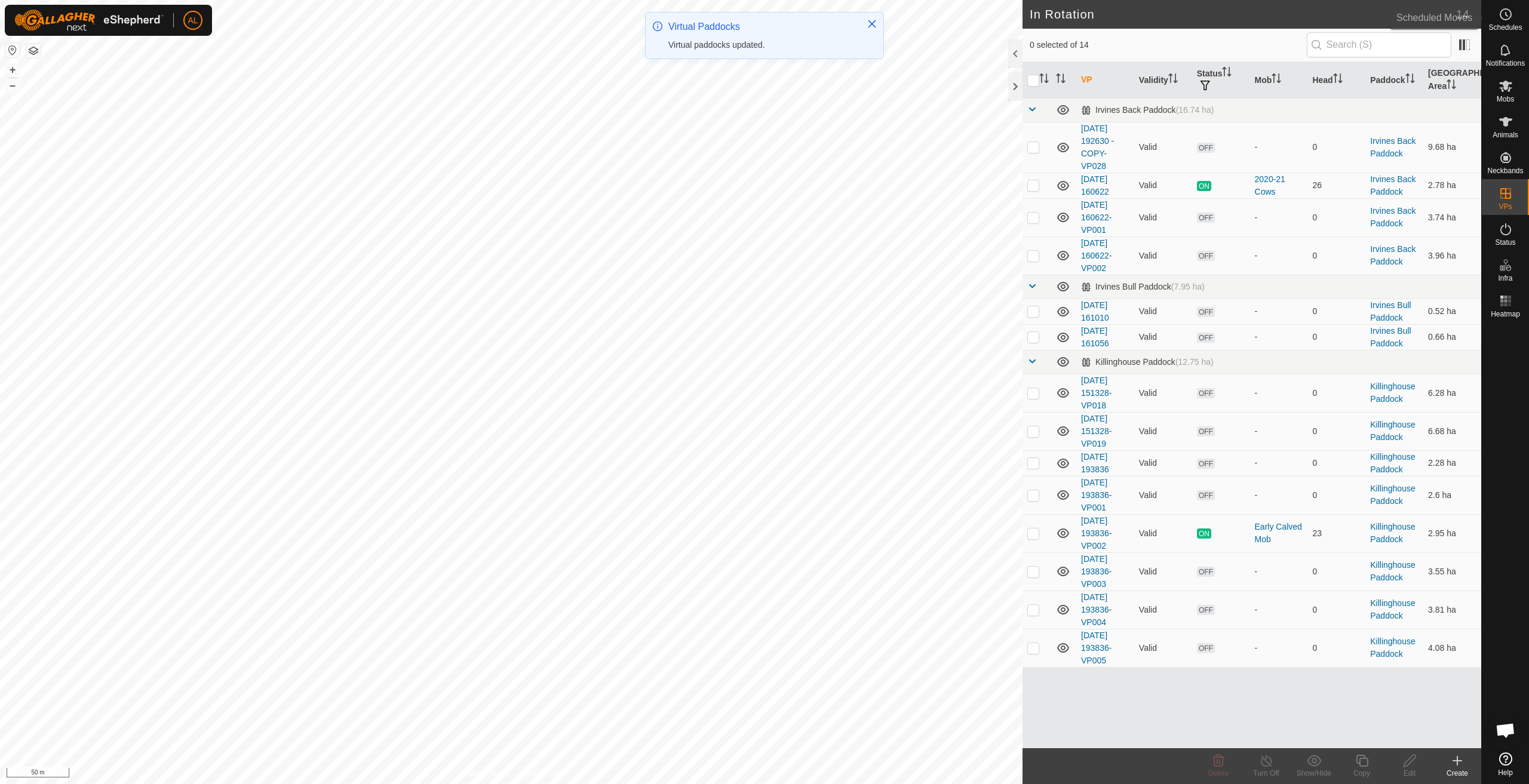
click at [1501, 21] on icon at bounding box center [1506, 15] width 15 height 15
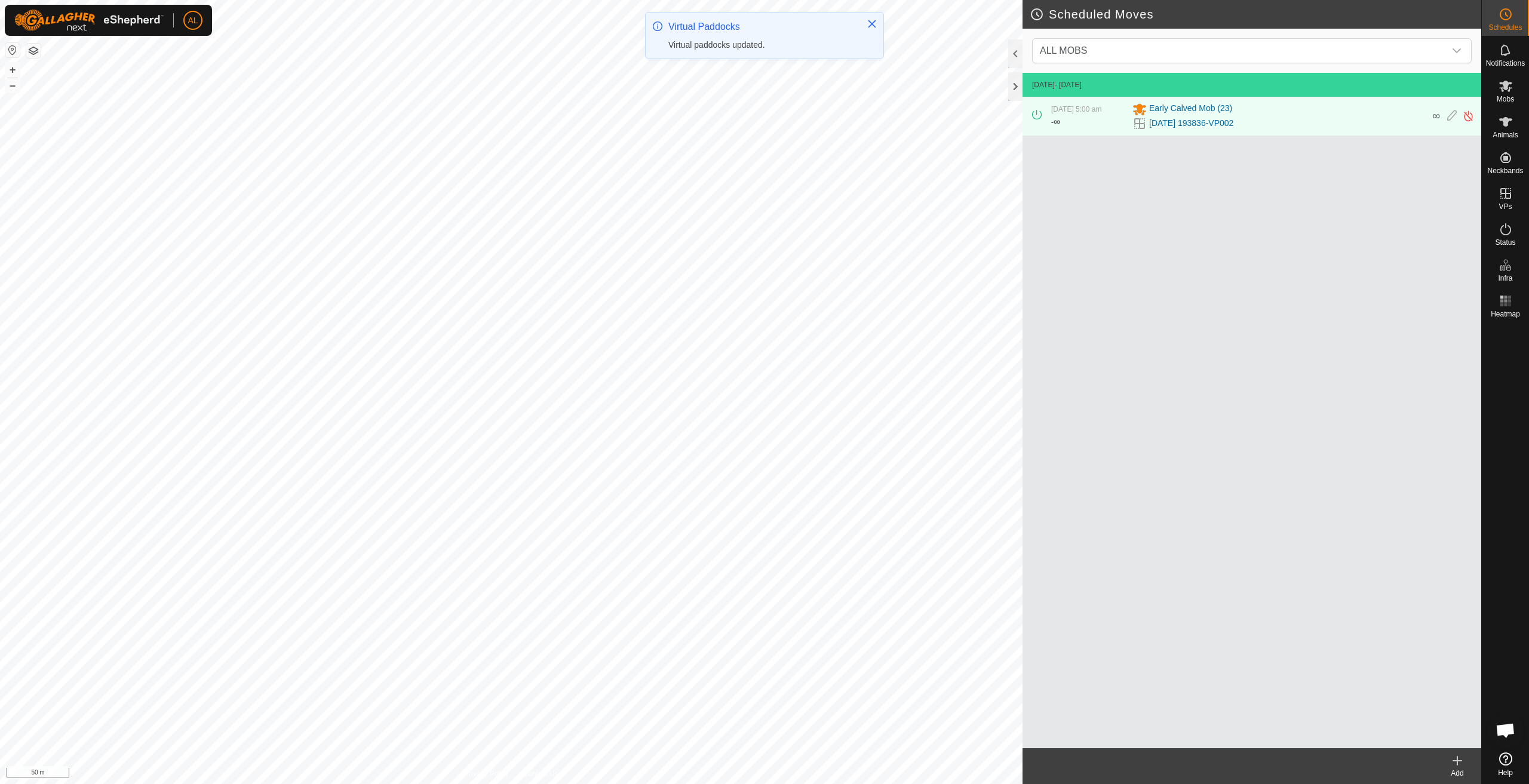
click at [1456, 771] on div "Add" at bounding box center [1457, 773] width 48 height 10
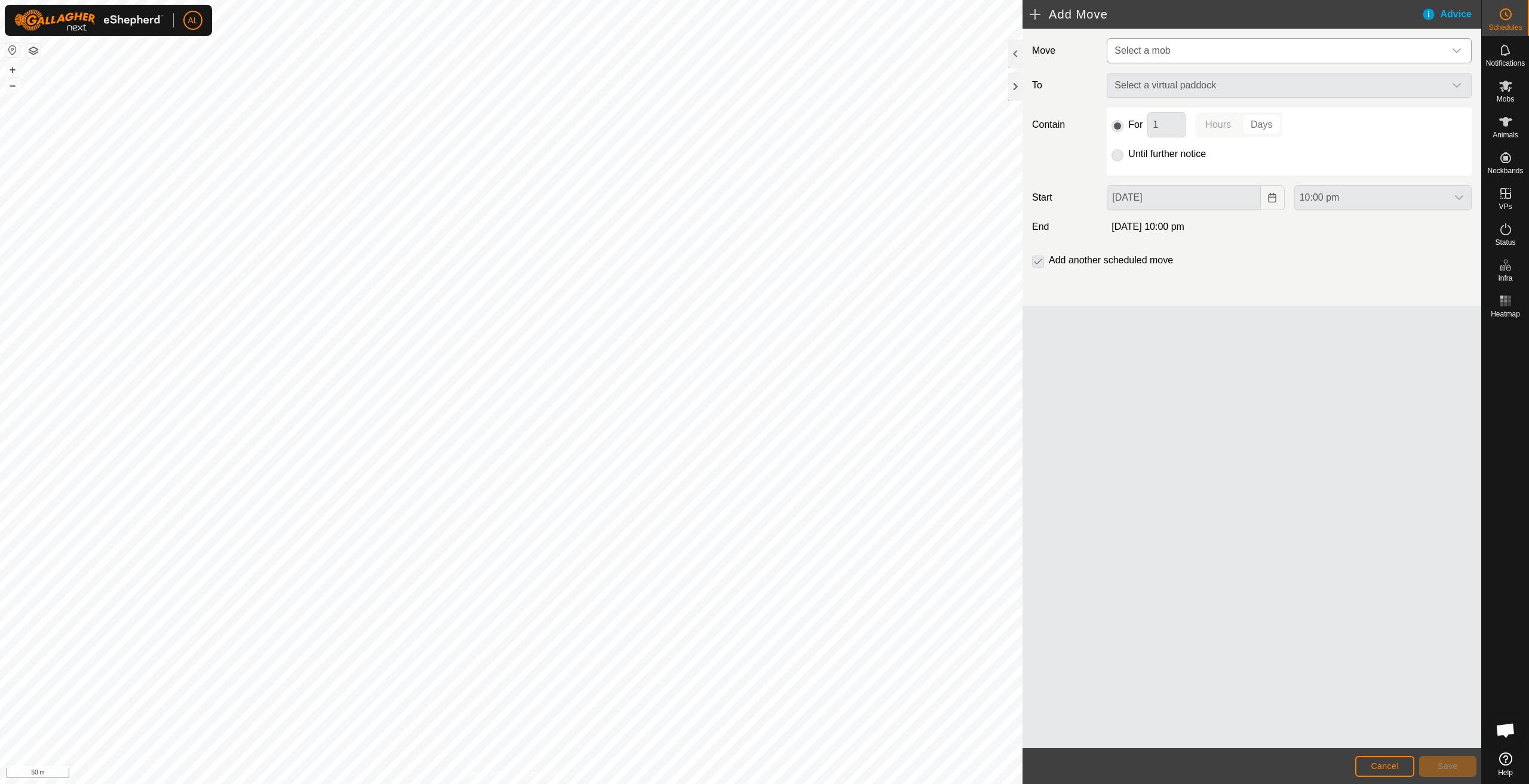
click at [1139, 53] on span "Select a mob" at bounding box center [1142, 50] width 56 height 10
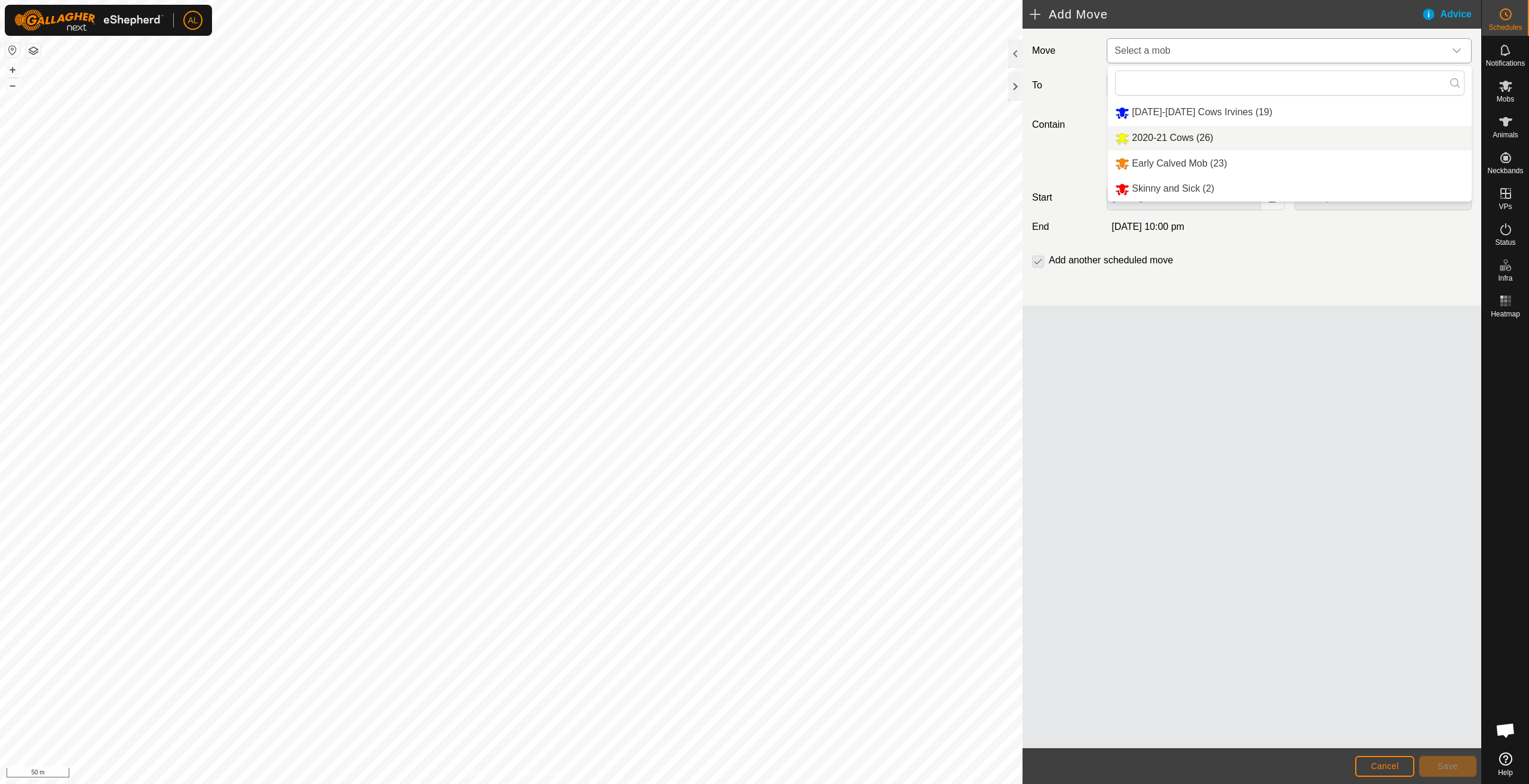
click at [1194, 132] on li "2020-21 Cows (26)" at bounding box center [1290, 138] width 364 height 24
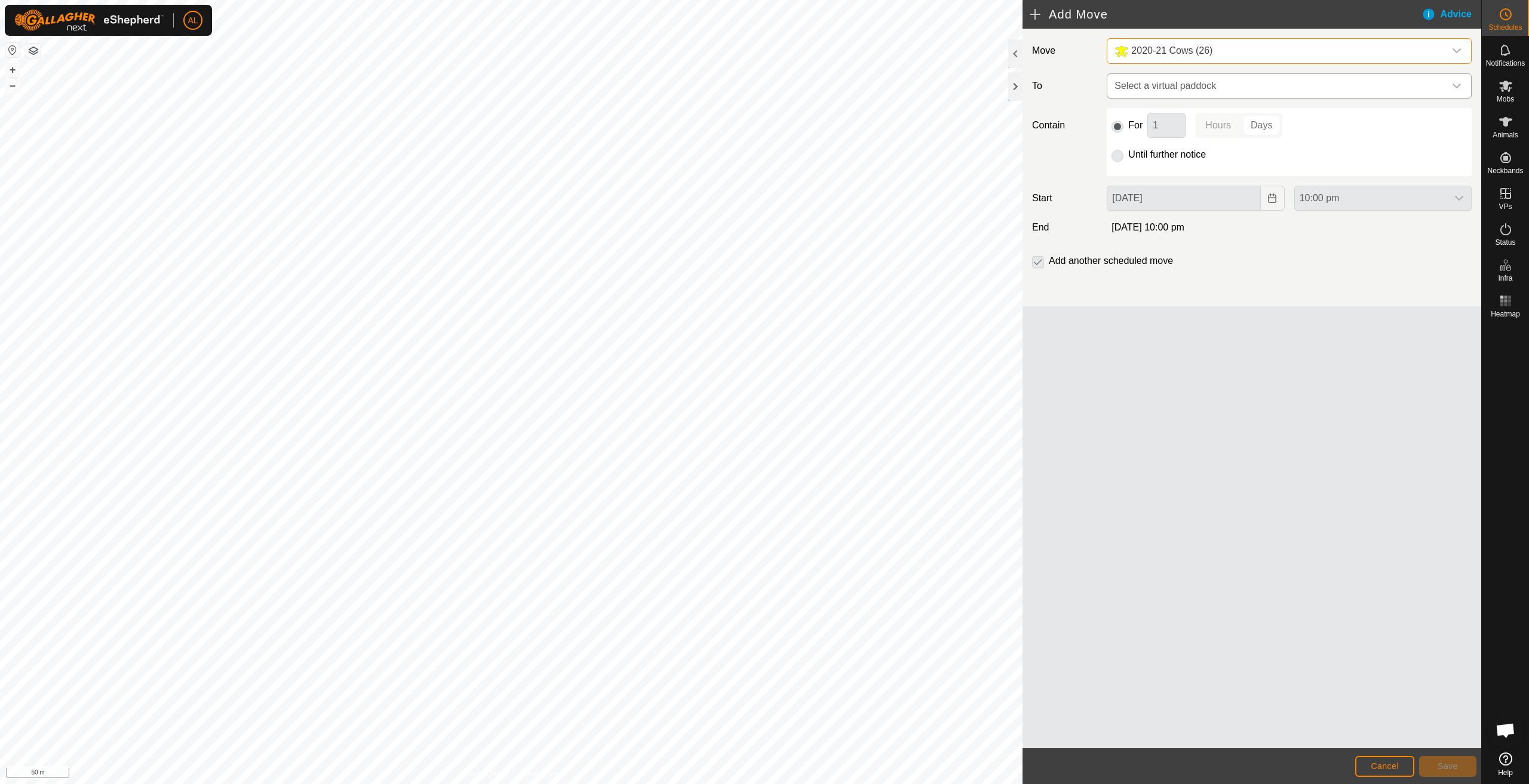
click at [1191, 85] on span "Select a virtual paddock" at bounding box center [1278, 86] width 335 height 24
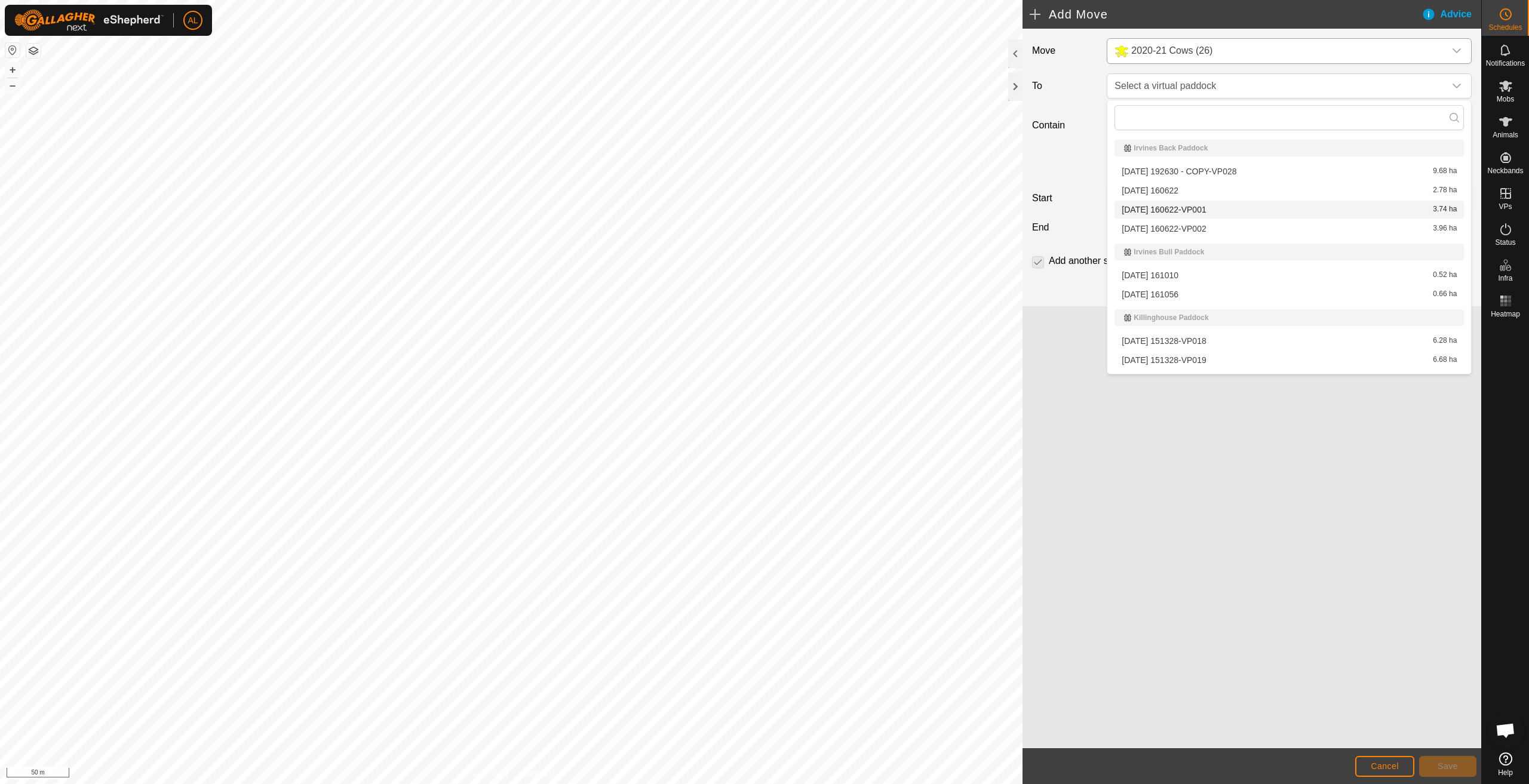
click at [1181, 208] on li "[DATE] 160622-VP001 3.74 ha" at bounding box center [1290, 209] width 350 height 18
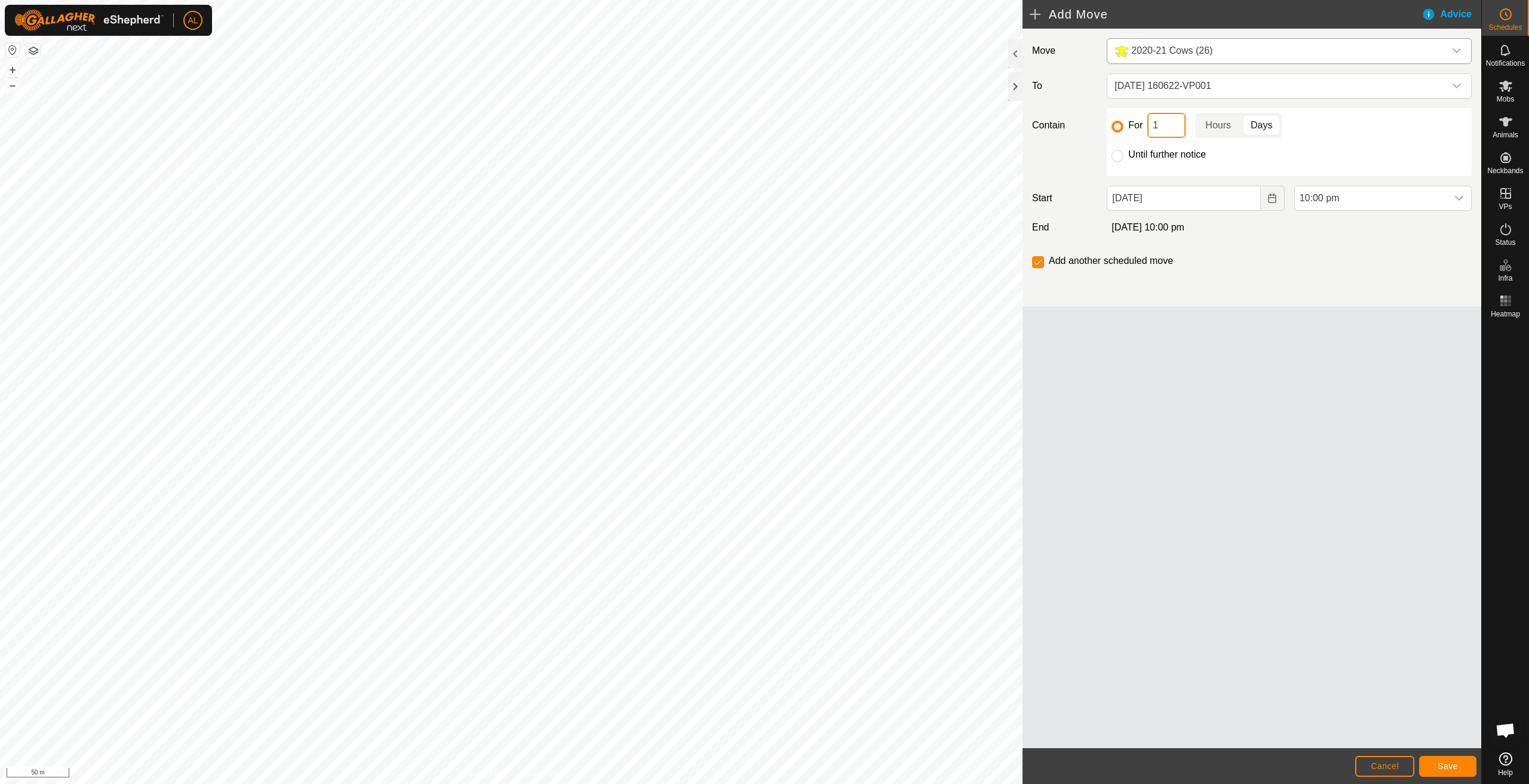
drag, startPoint x: 1174, startPoint y: 127, endPoint x: 1138, endPoint y: 128, distance: 36.0
click at [1138, 128] on div "For 1 Hours Days" at bounding box center [1289, 125] width 355 height 25
type input "2"
click at [1272, 201] on icon "Choose Date" at bounding box center [1273, 198] width 10 height 10
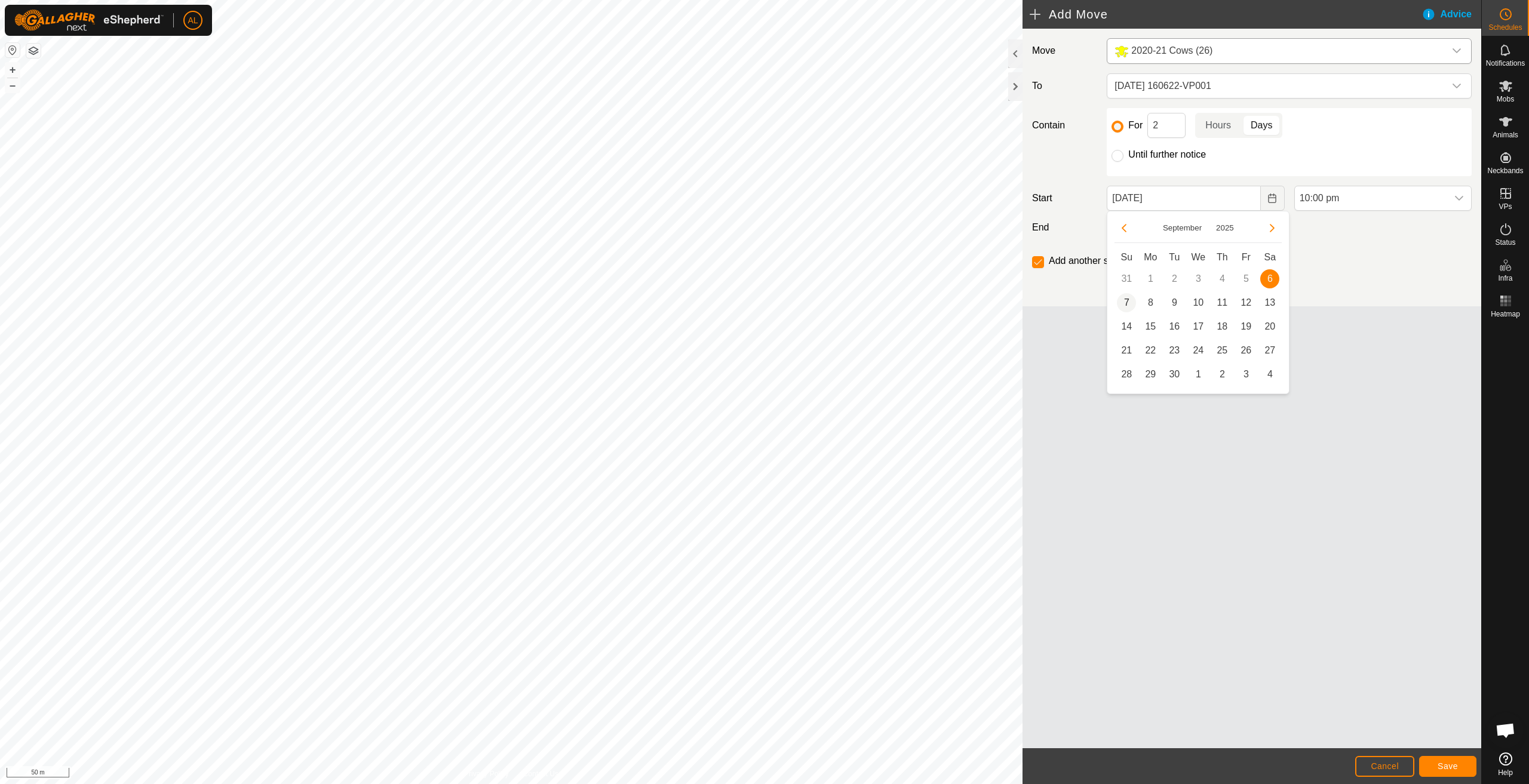
click at [1126, 305] on span "7" at bounding box center [1127, 303] width 19 height 19
type input "[DATE]"
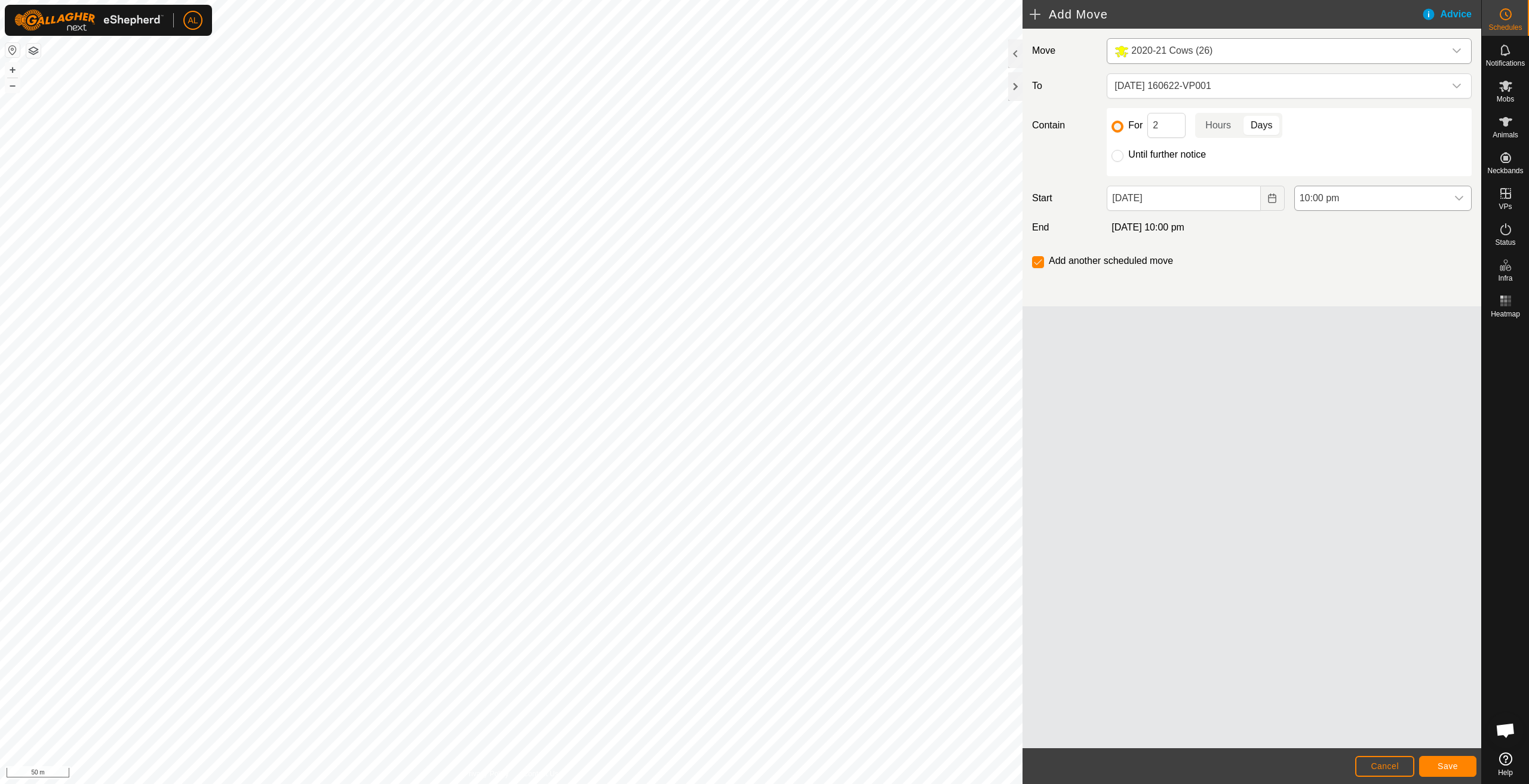
click at [1350, 197] on span "10:00 pm" at bounding box center [1371, 198] width 152 height 24
click at [1335, 246] on li "5:00 am" at bounding box center [1383, 248] width 177 height 24
click at [1451, 763] on span "Save" at bounding box center [1448, 766] width 20 height 10
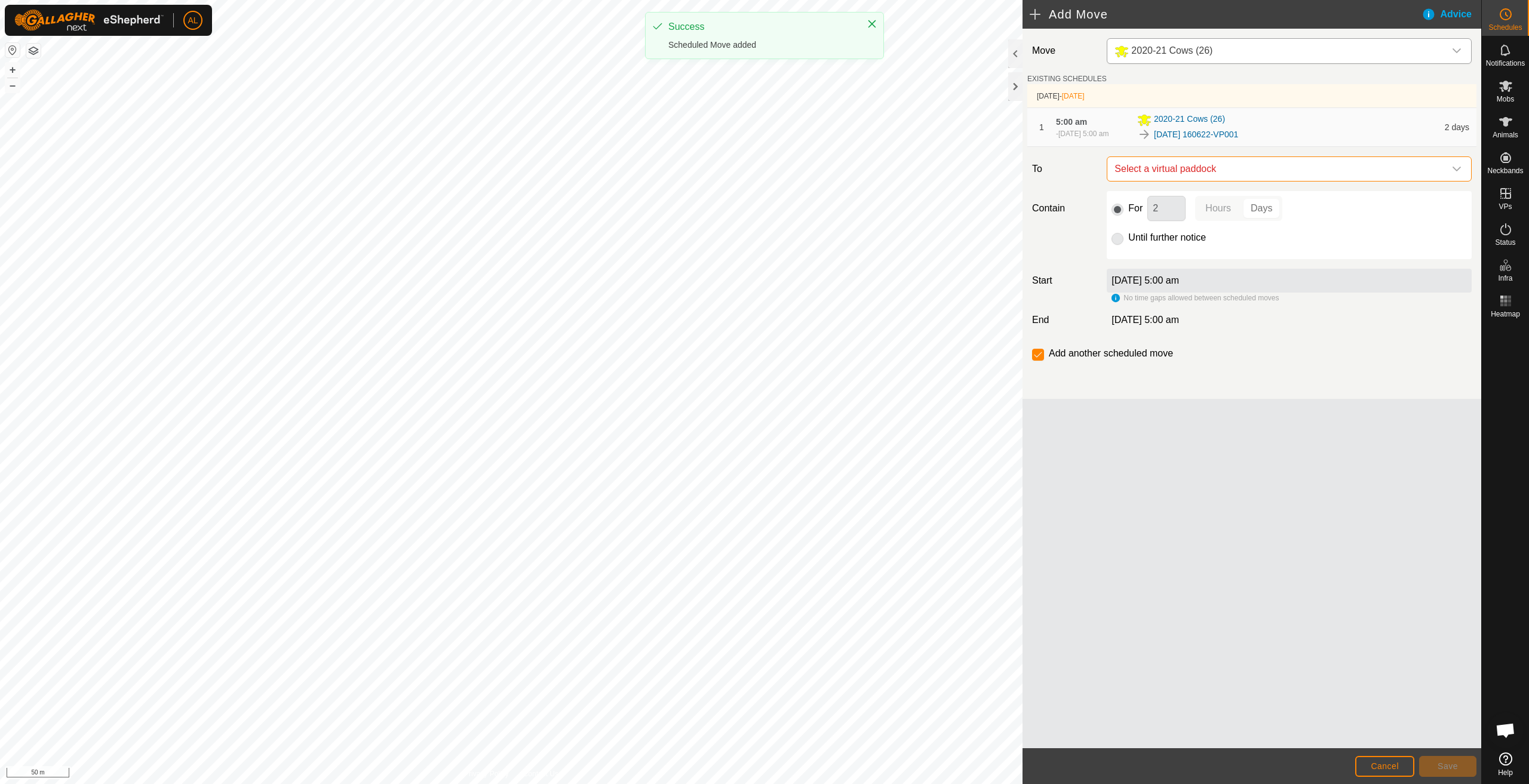
click at [1233, 171] on span "Select a virtual paddock" at bounding box center [1278, 169] width 335 height 24
click at [1194, 255] on li "[DATE] 160622-VP002 3.96 ha" at bounding box center [1290, 255] width 350 height 18
click at [1161, 239] on label "Until further notice" at bounding box center [1167, 238] width 77 height 10
click at [1124, 239] on input "Until further notice" at bounding box center [1117, 239] width 12 height 12
radio input "true"
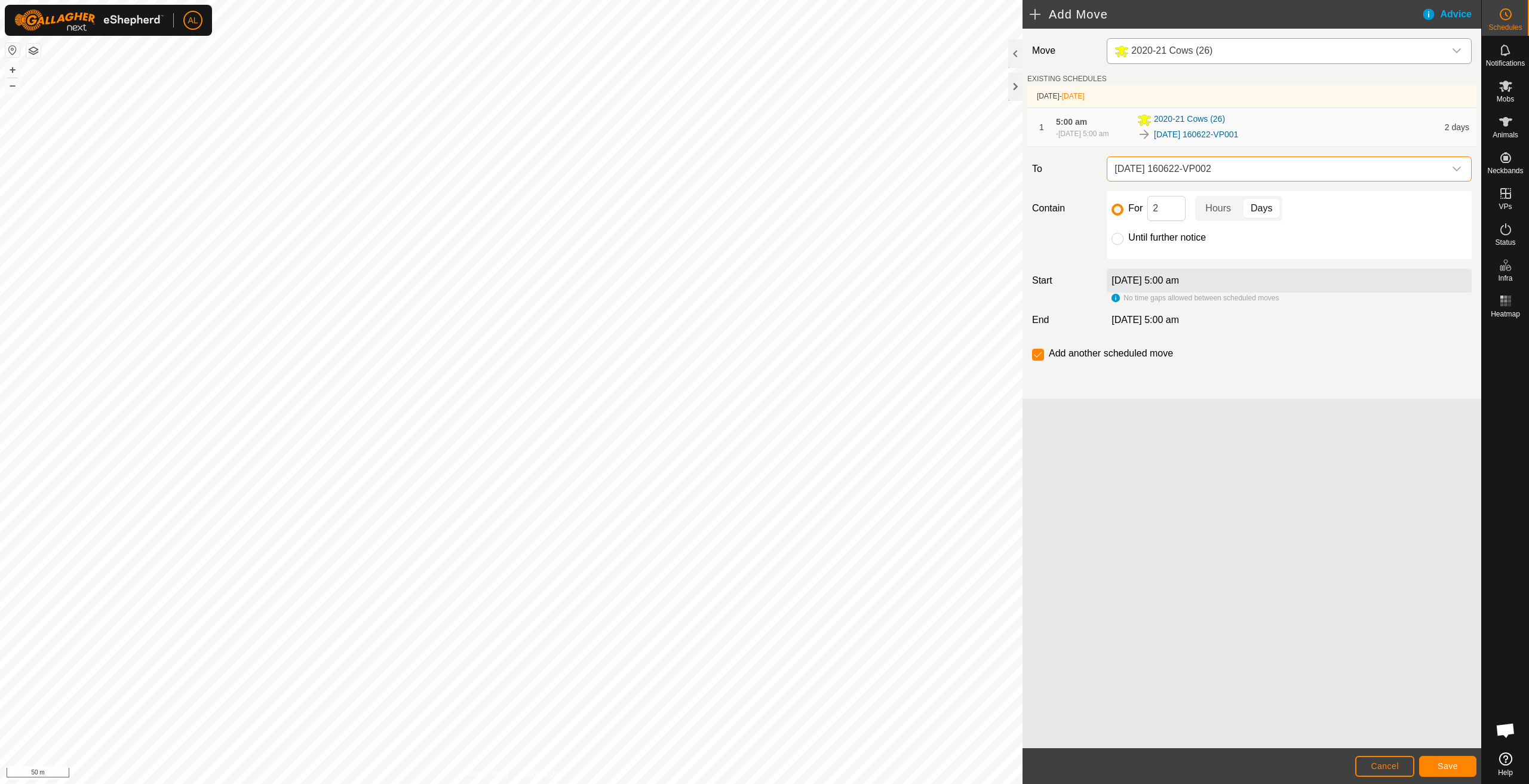
checkbox input "false"
click at [1431, 755] on footer "Cancel Save" at bounding box center [1252, 766] width 459 height 35
click at [1435, 760] on button "Save" at bounding box center [1448, 766] width 57 height 21
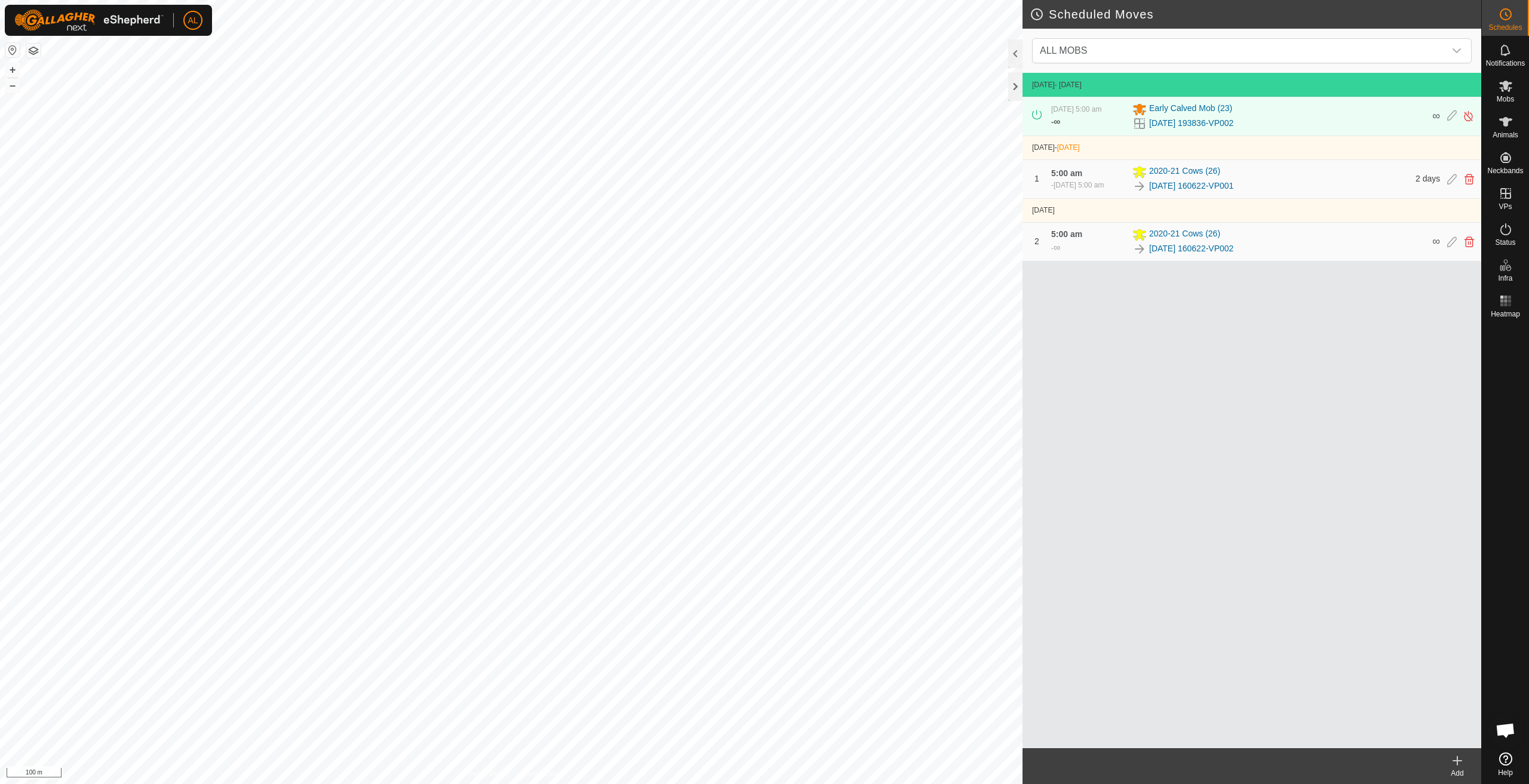
click at [1452, 769] on div "Add" at bounding box center [1457, 773] width 48 height 10
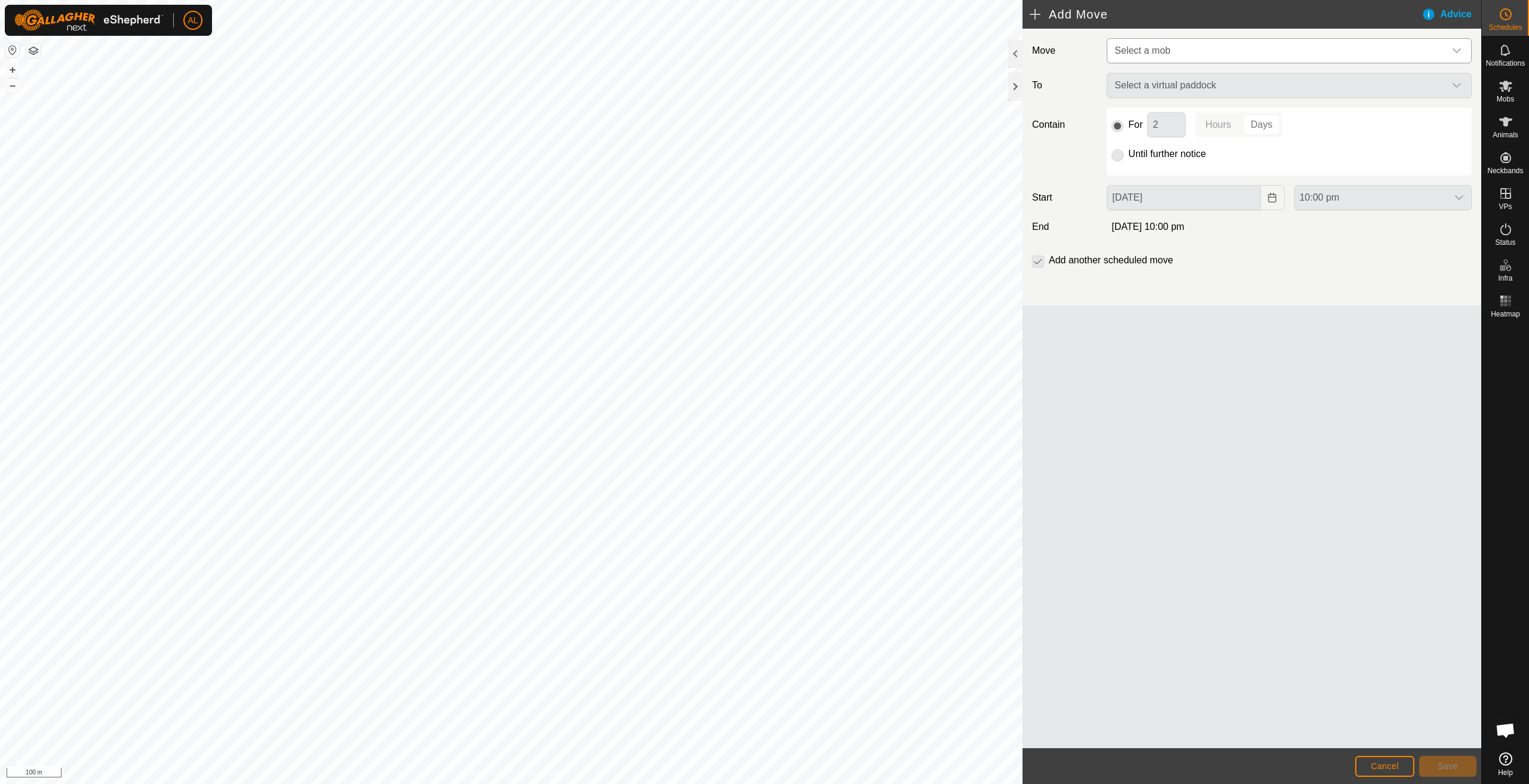
click at [1191, 56] on span "Select a mob" at bounding box center [1278, 51] width 335 height 24
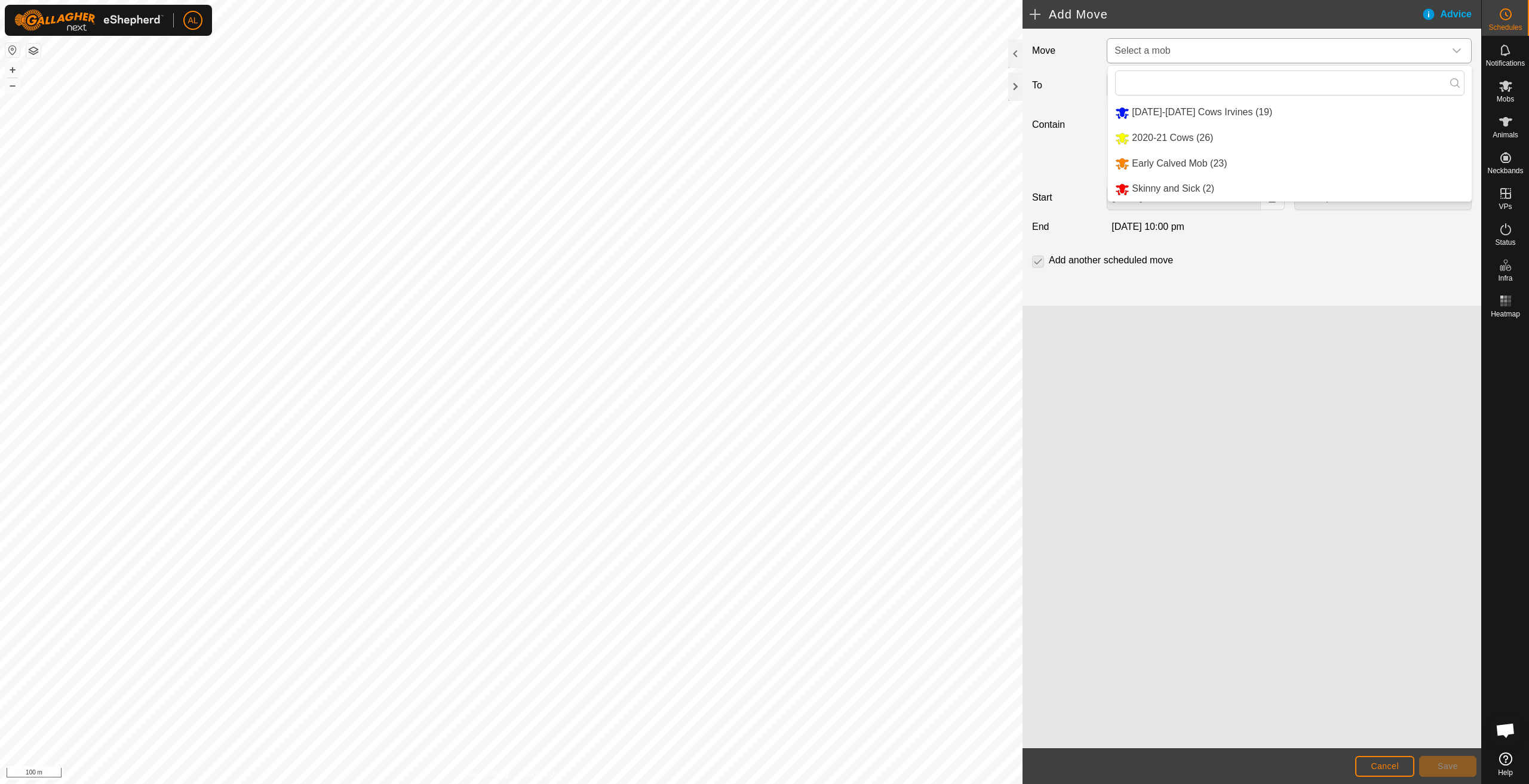
click at [1178, 160] on li "Early Calved Mob (23)" at bounding box center [1290, 164] width 364 height 24
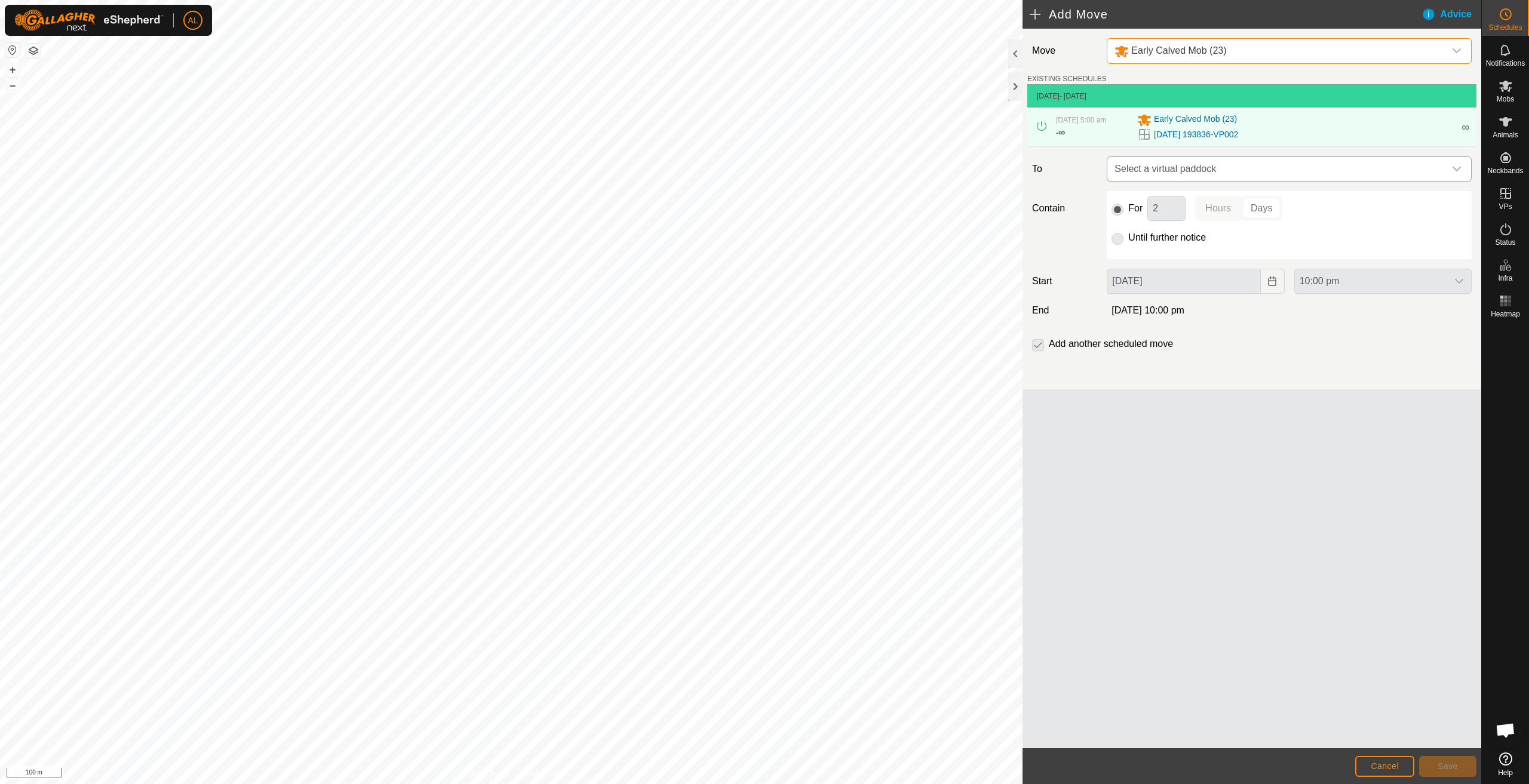
click at [1205, 169] on span "Select a virtual paddock" at bounding box center [1278, 169] width 335 height 24
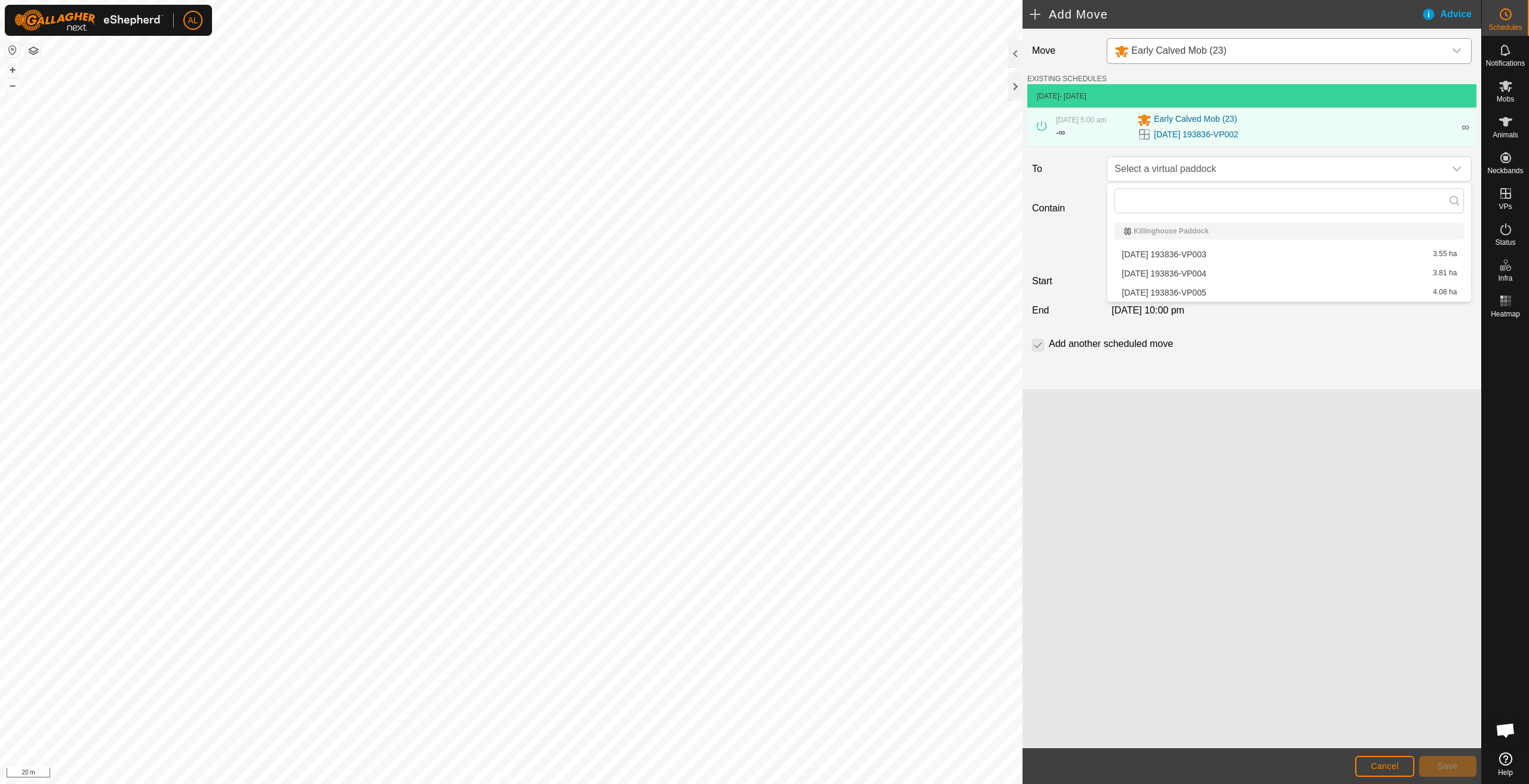
click at [1170, 251] on li "[DATE] 193836-VP003 3.55 ha" at bounding box center [1290, 255] width 350 height 18
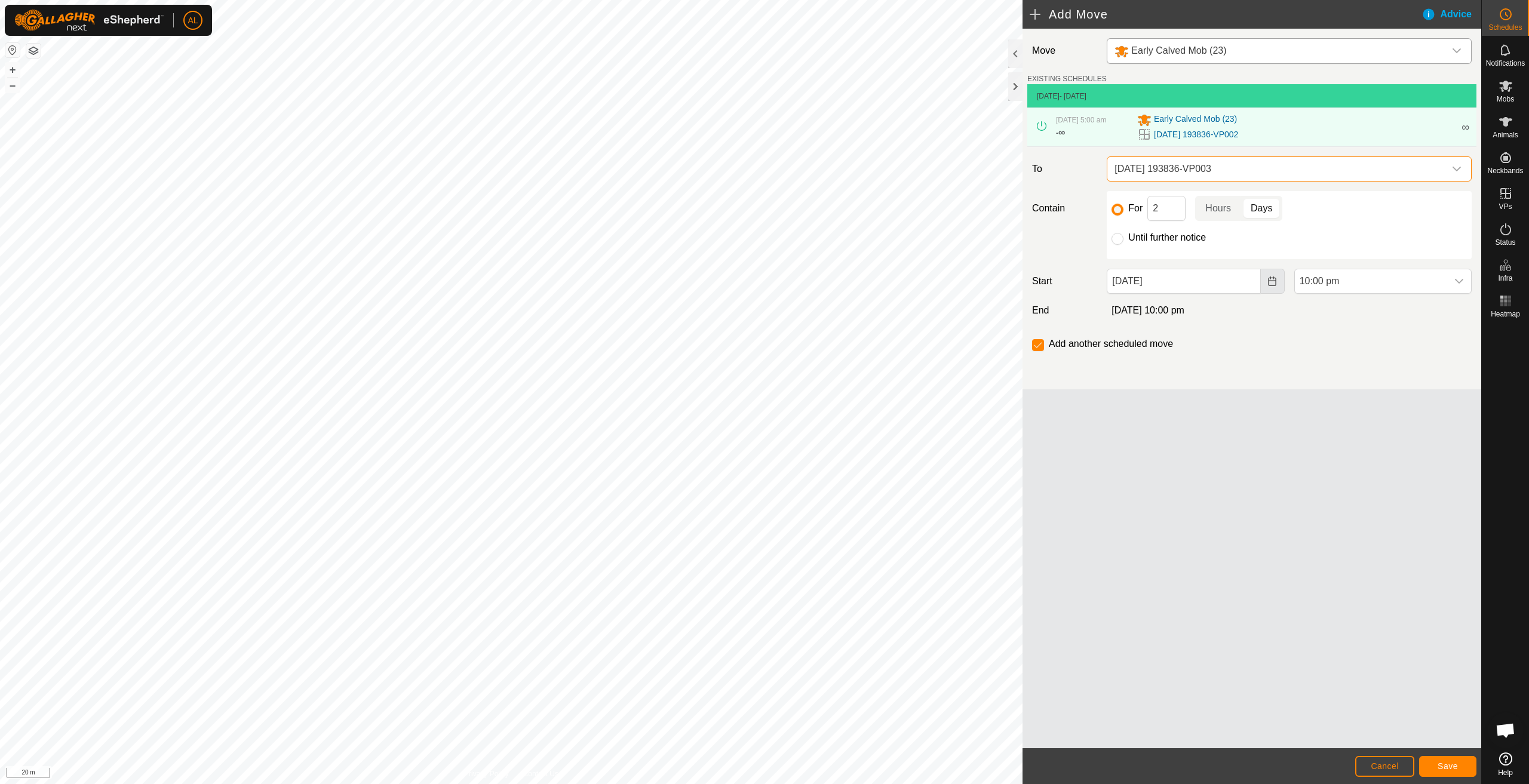
click at [1269, 284] on icon "Choose Date" at bounding box center [1272, 281] width 8 height 10
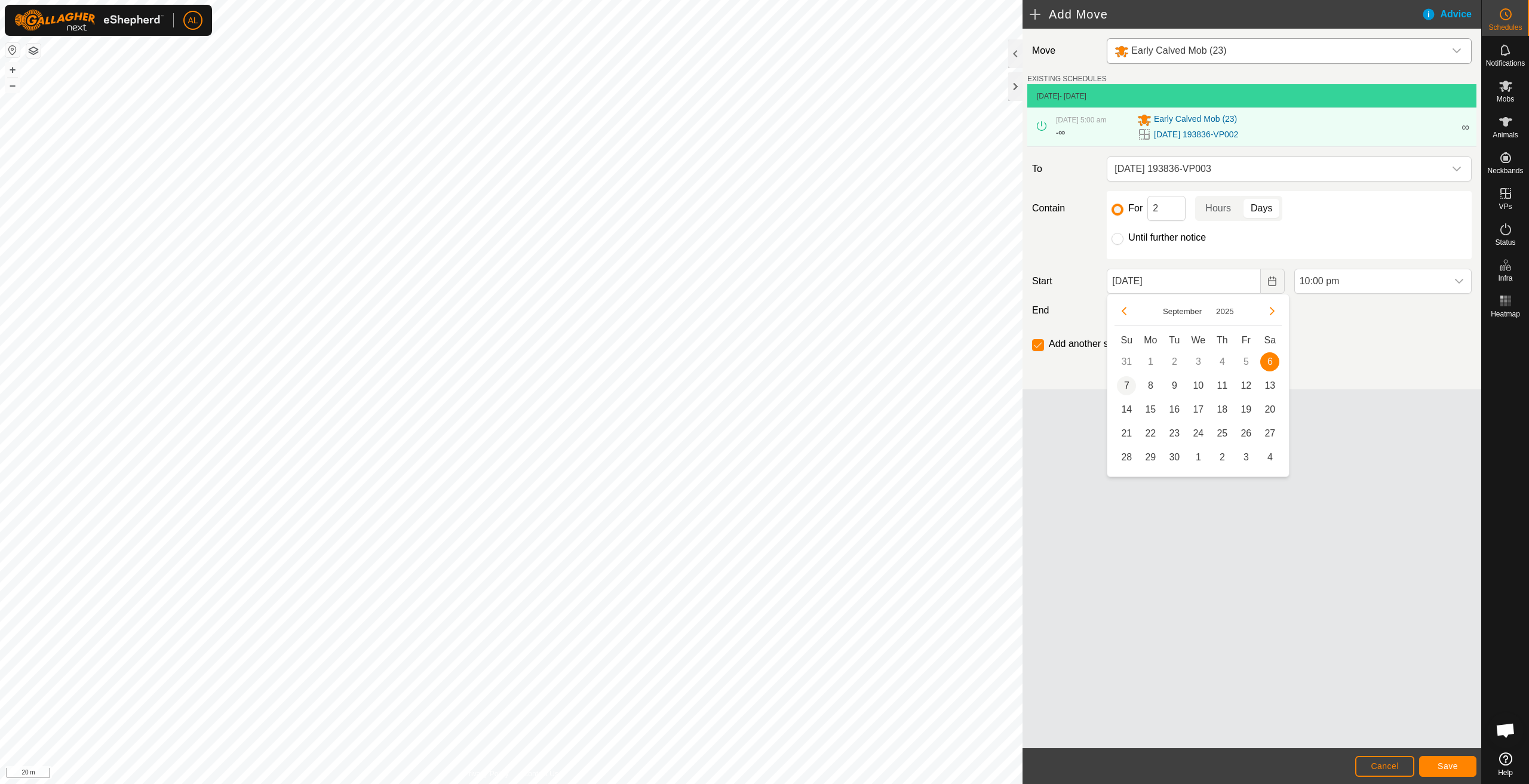
click at [1124, 385] on span "7" at bounding box center [1127, 386] width 19 height 19
type input "[DATE]"
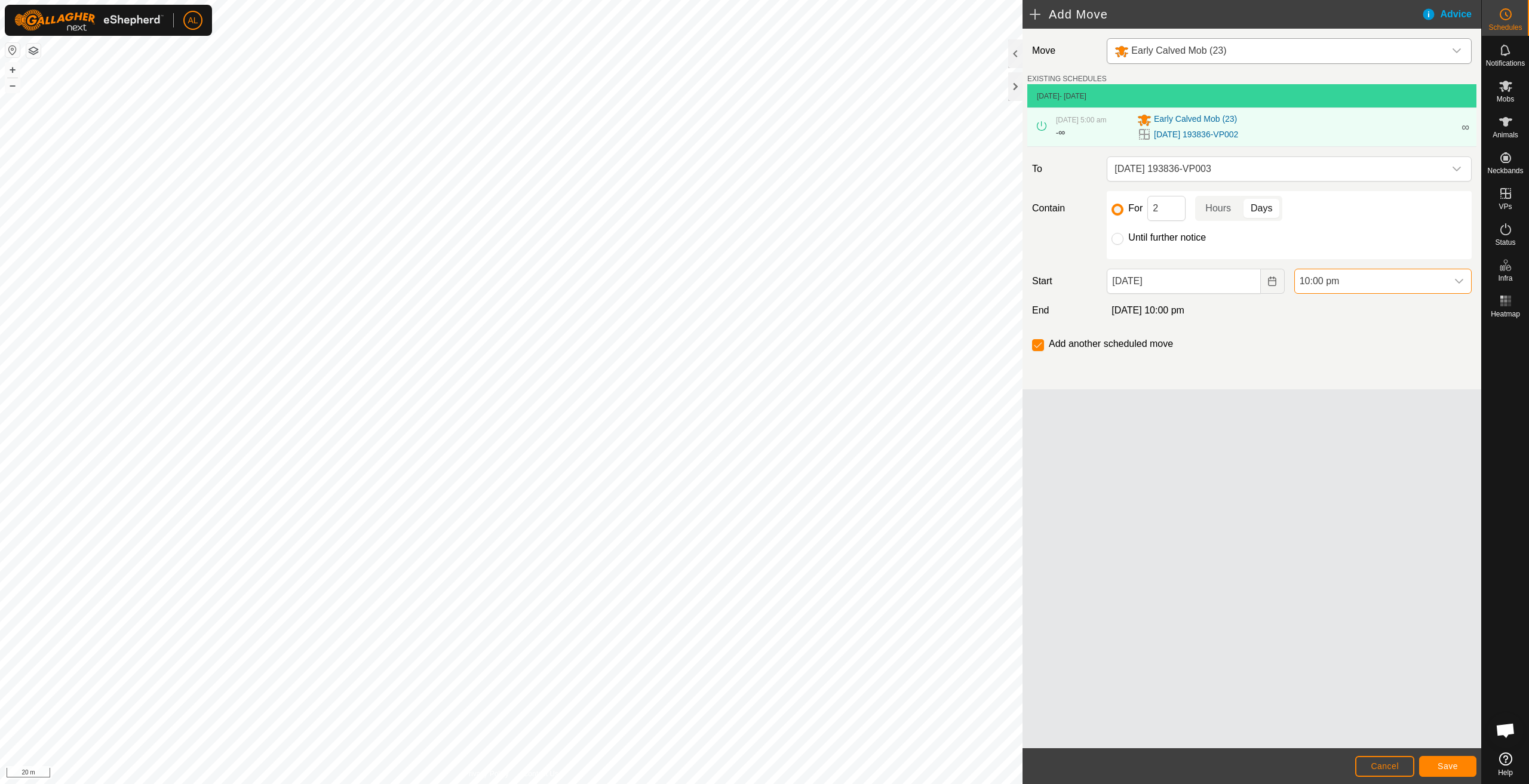
click at [1347, 284] on span "10:00 pm" at bounding box center [1371, 281] width 152 height 24
click at [1330, 334] on li "5:00 am" at bounding box center [1383, 331] width 177 height 24
drag, startPoint x: 1166, startPoint y: 210, endPoint x: 1103, endPoint y: 206, distance: 63.1
click at [1111, 209] on div "For 2 Hours Days Until further notice" at bounding box center [1289, 225] width 365 height 68
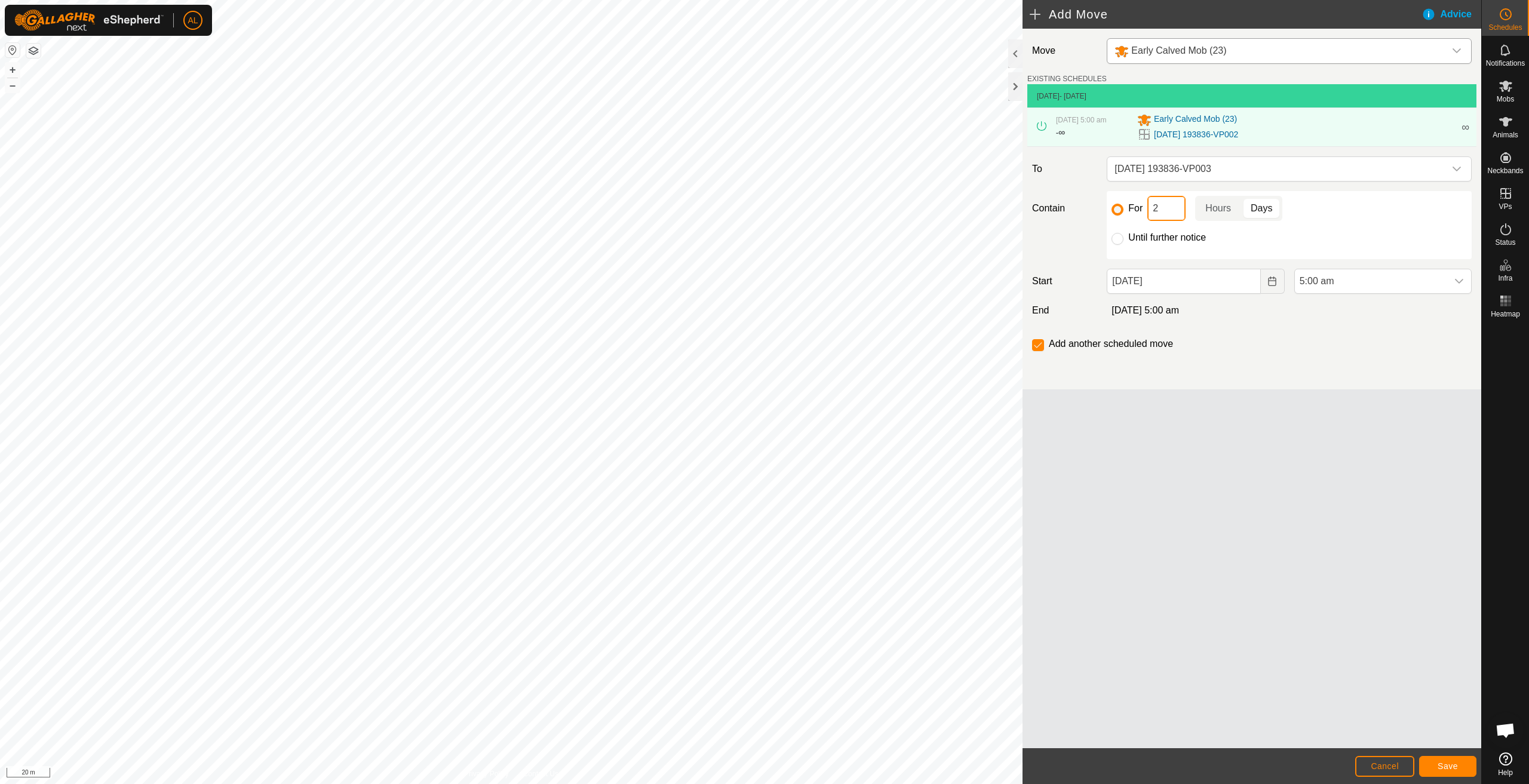
type input "1"
click at [1454, 762] on span "Save" at bounding box center [1448, 766] width 20 height 10
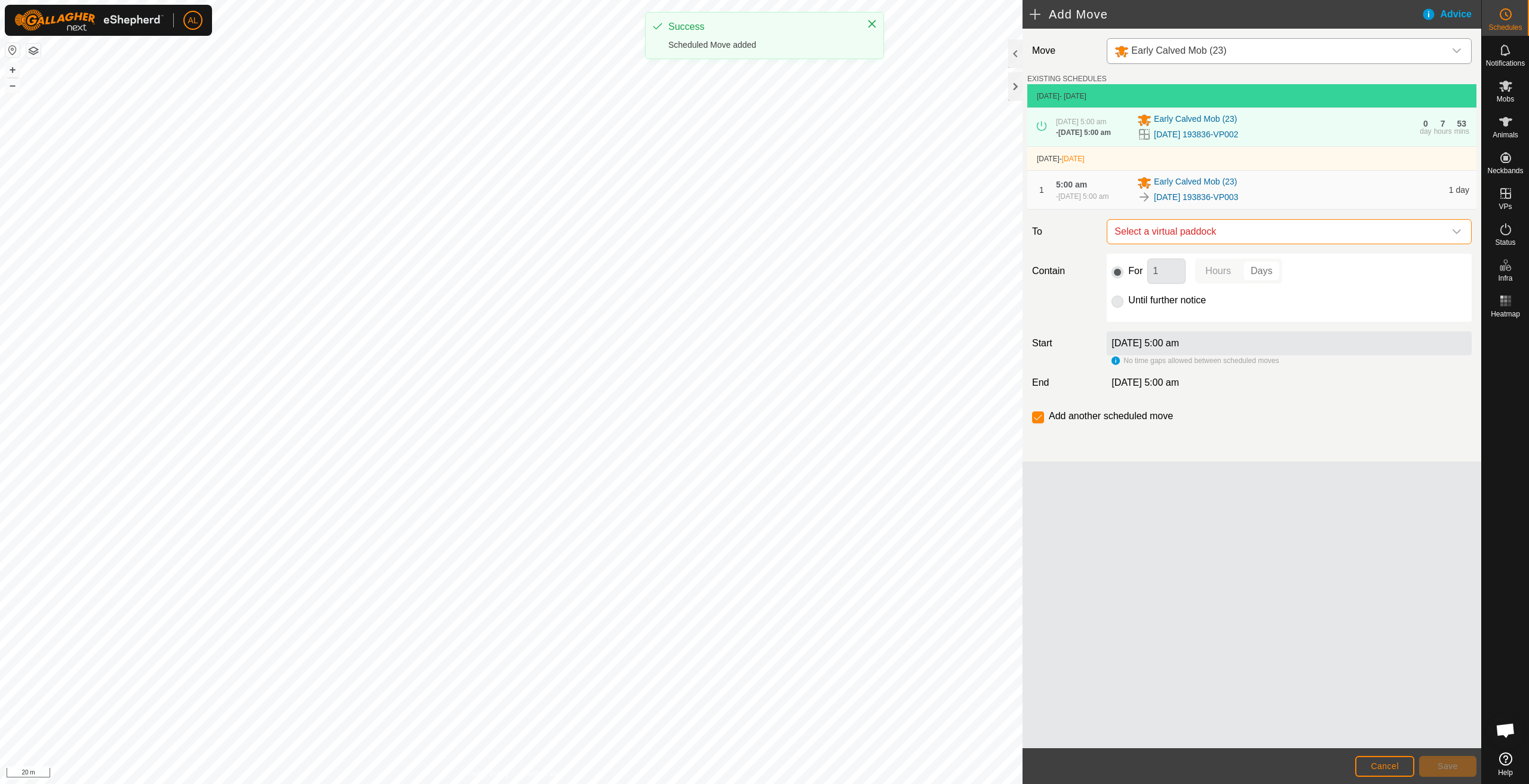
click at [1234, 243] on span "Select a virtual paddock" at bounding box center [1278, 232] width 335 height 24
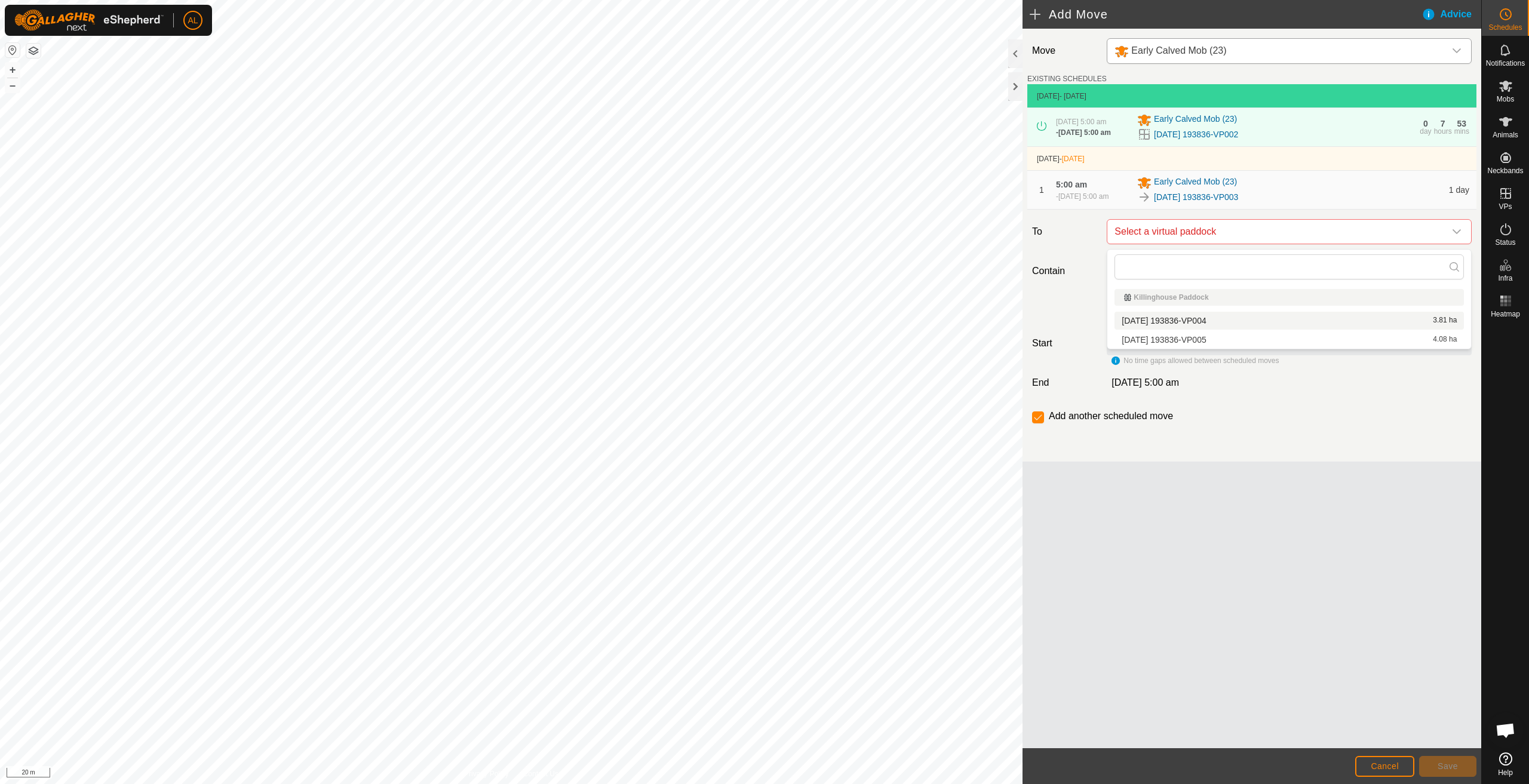
click at [1211, 317] on li "[DATE] 193836-VP004 3.81 ha" at bounding box center [1290, 321] width 350 height 18
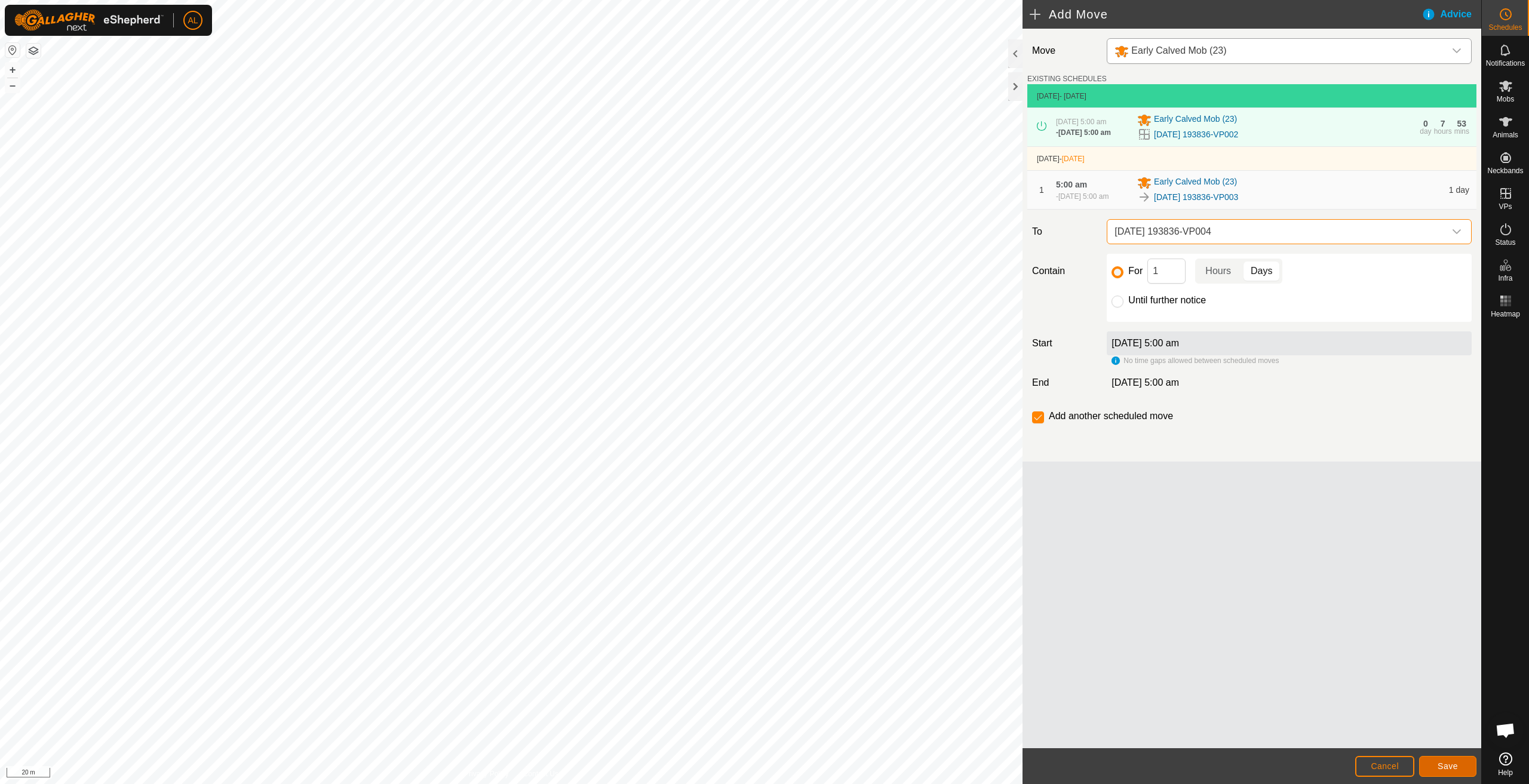
click at [1452, 760] on button "Save" at bounding box center [1448, 766] width 57 height 21
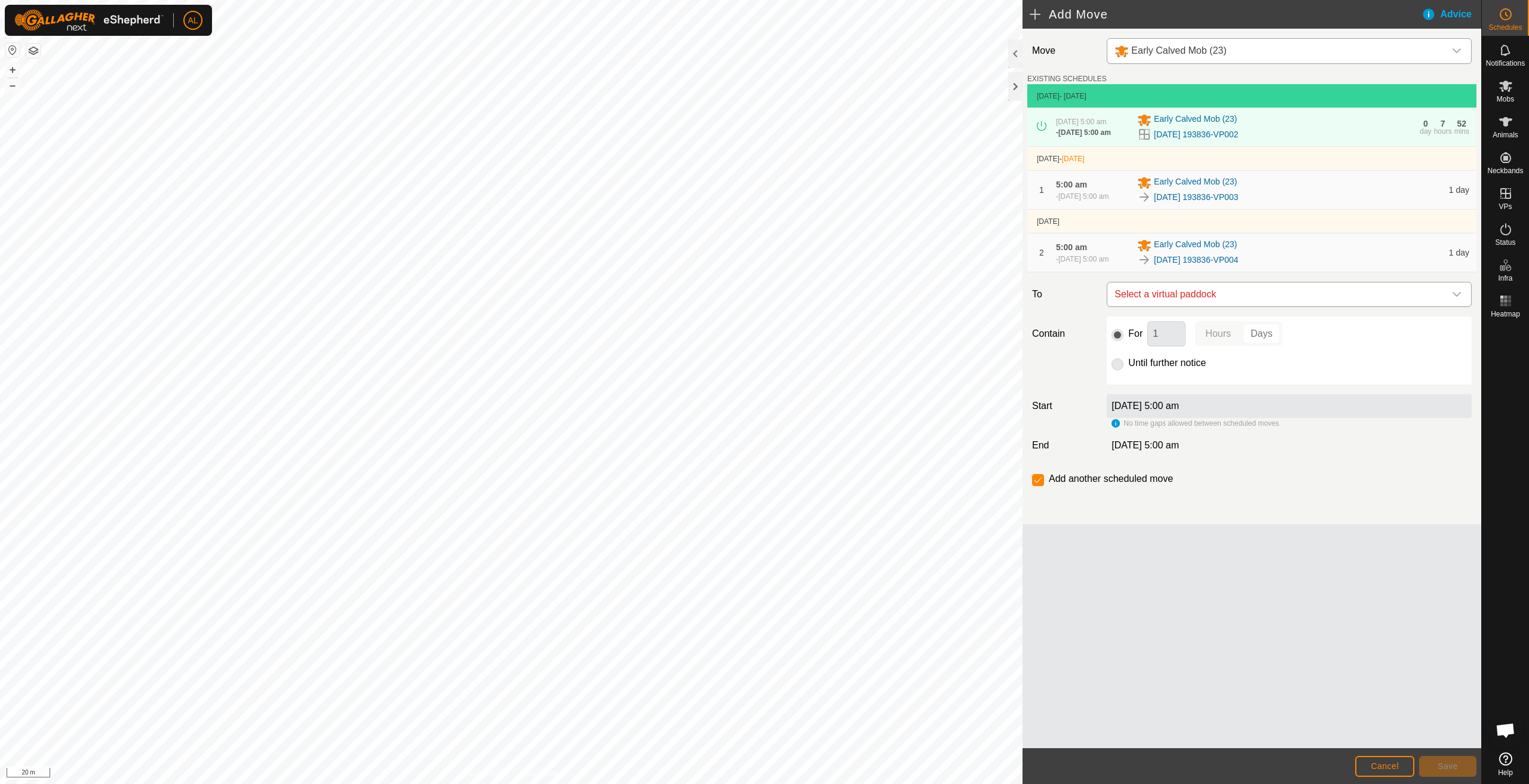
click at [1183, 301] on span "Select a virtual paddock" at bounding box center [1278, 295] width 335 height 24
click at [1161, 381] on li "[DATE] 193836-VP005 4.08 ha" at bounding box center [1290, 384] width 350 height 18
click at [1440, 770] on button "Save" at bounding box center [1448, 766] width 57 height 21
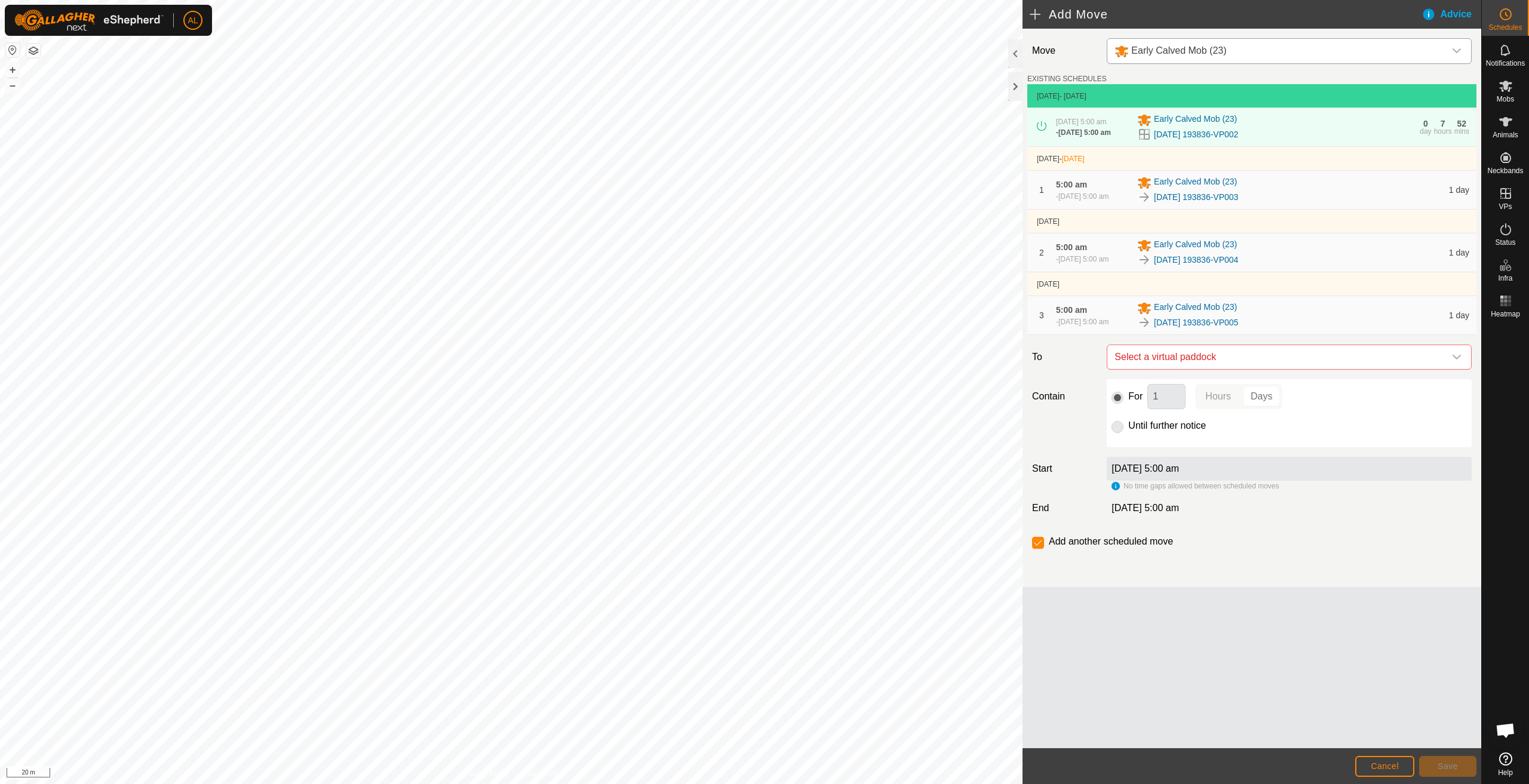
click at [1132, 546] on label "Add another scheduled move" at bounding box center [1111, 541] width 124 height 10
click at [1134, 546] on label "Add another scheduled move" at bounding box center [1111, 541] width 124 height 10
click at [1037, 549] on input "checkbox" at bounding box center [1038, 542] width 12 height 12
checkbox input "false"
click at [1385, 763] on span "Cancel" at bounding box center [1385, 766] width 28 height 10
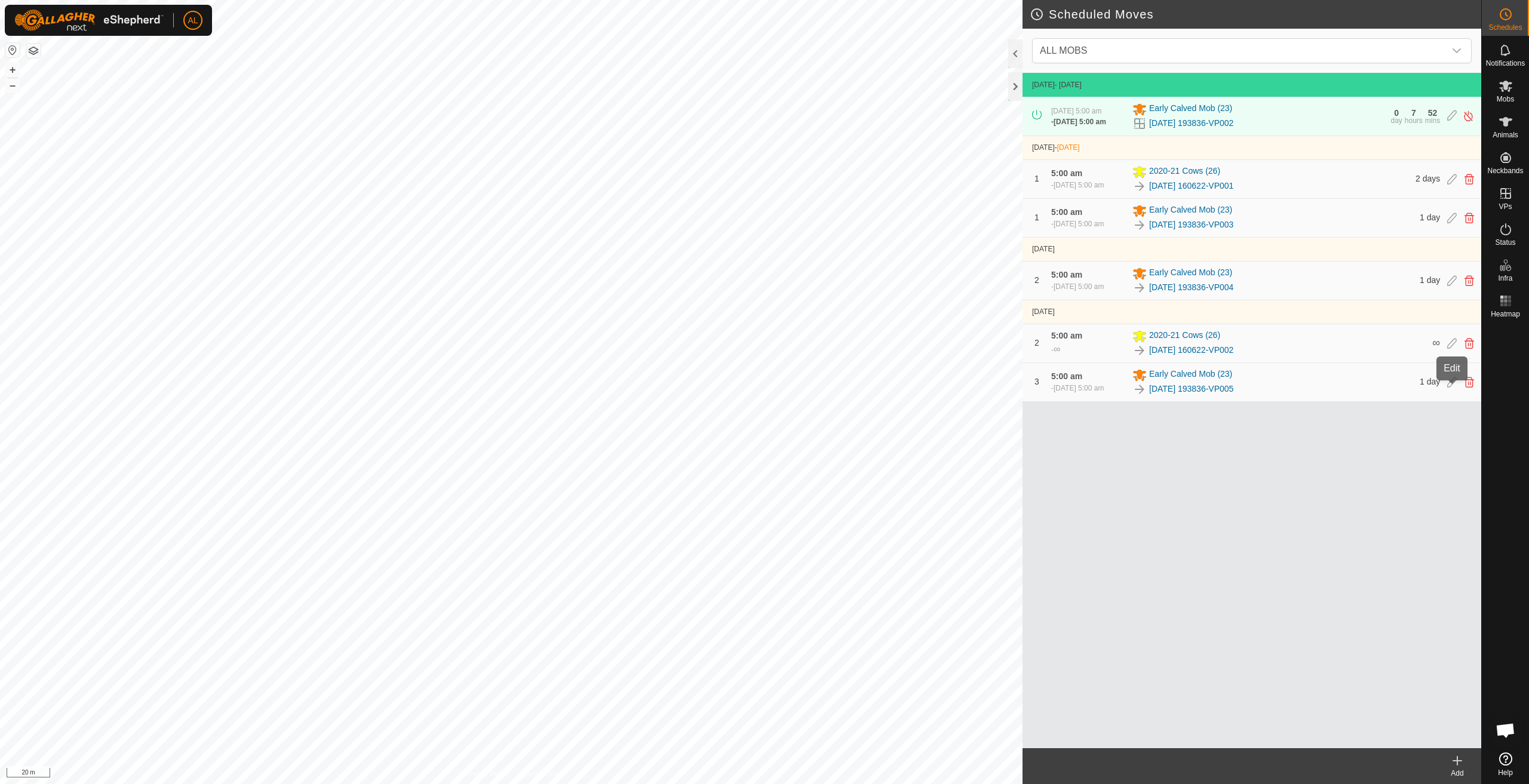
click at [1452, 388] on icon at bounding box center [1452, 382] width 10 height 10
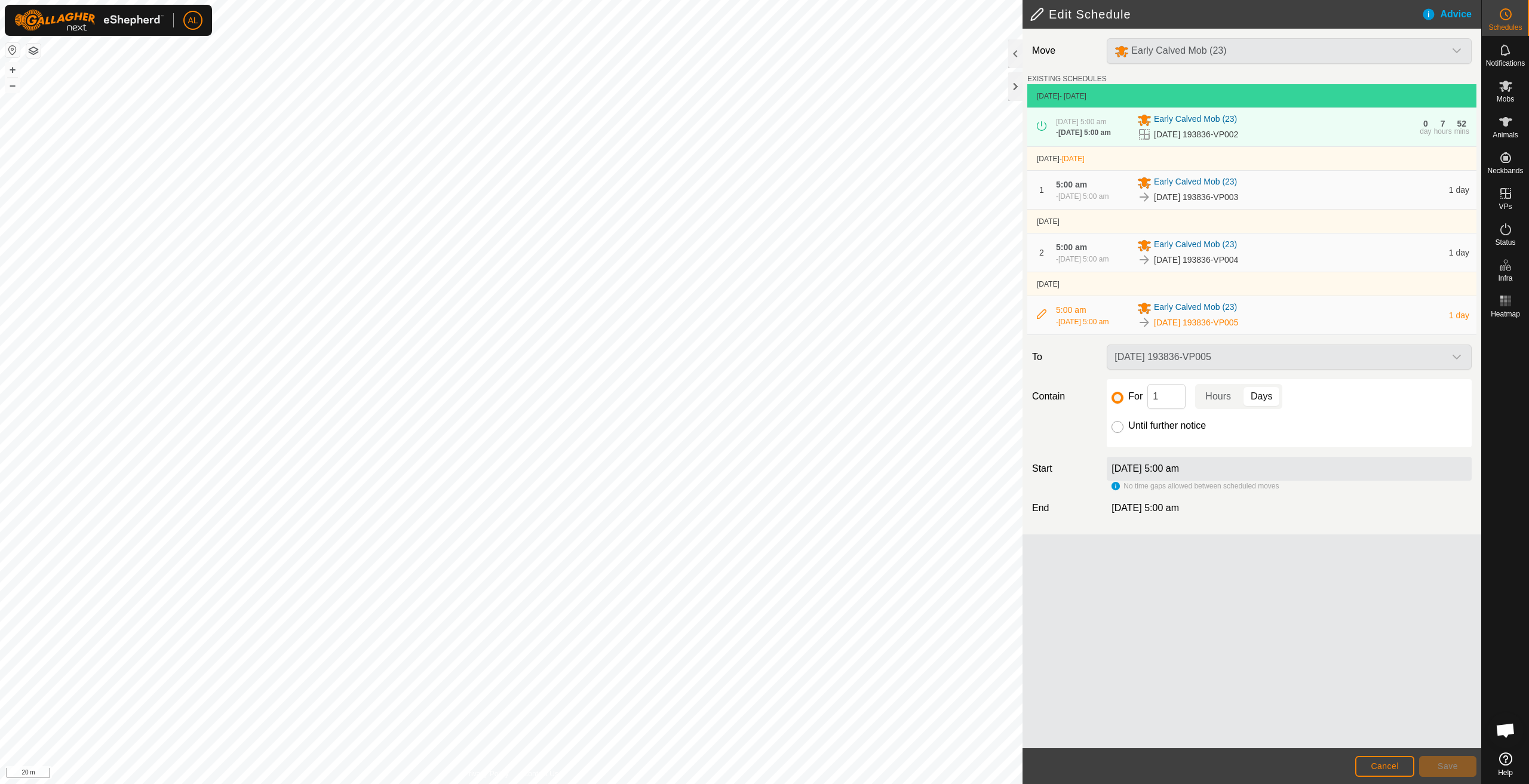
click at [1119, 433] on input "Until further notice" at bounding box center [1117, 426] width 12 height 12
radio input "true"
click at [1452, 756] on button "Save" at bounding box center [1448, 766] width 57 height 21
